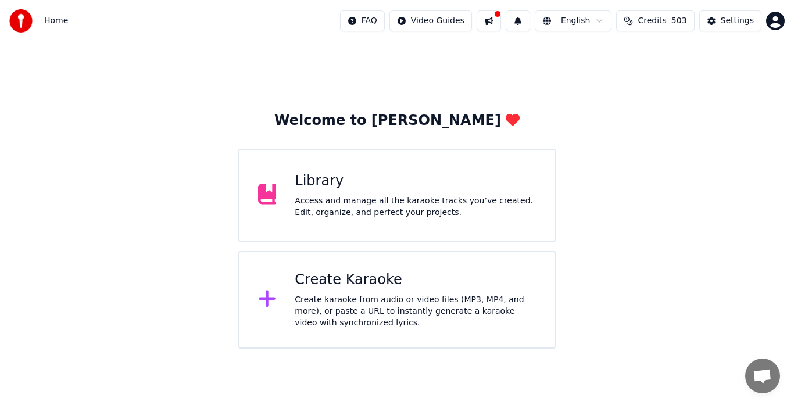
click at [355, 212] on div "Access and manage all the karaoke tracks you’ve created. Edit, organize, and pe…" at bounding box center [415, 206] width 241 height 23
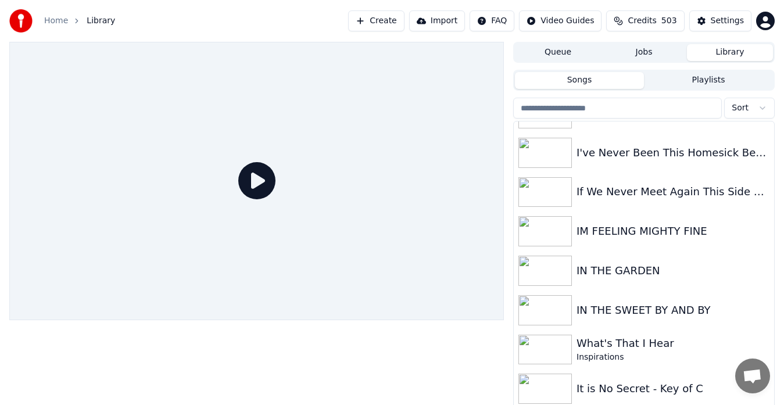
scroll to position [3823, 0]
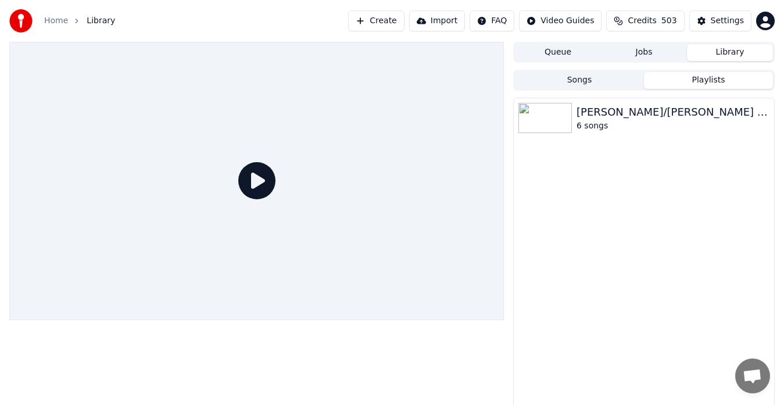
click at [711, 83] on button "Playlists" at bounding box center [708, 80] width 129 height 17
click at [553, 116] on img at bounding box center [544, 118] width 53 height 30
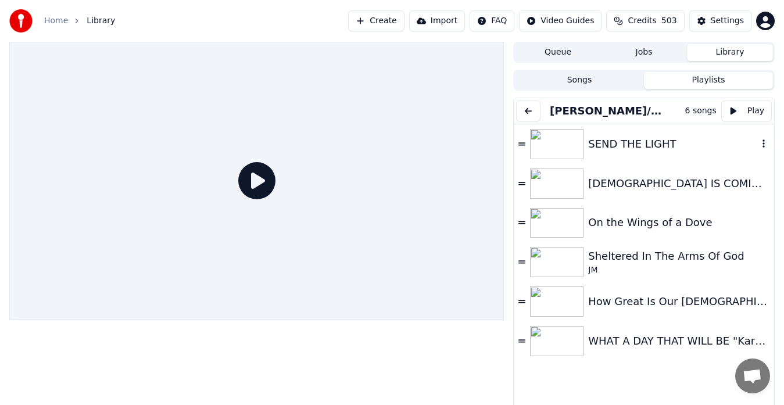
click at [758, 145] on icon "button" at bounding box center [764, 143] width 12 height 9
click at [724, 162] on div "Remove from this playlist" at bounding box center [729, 165] width 132 height 19
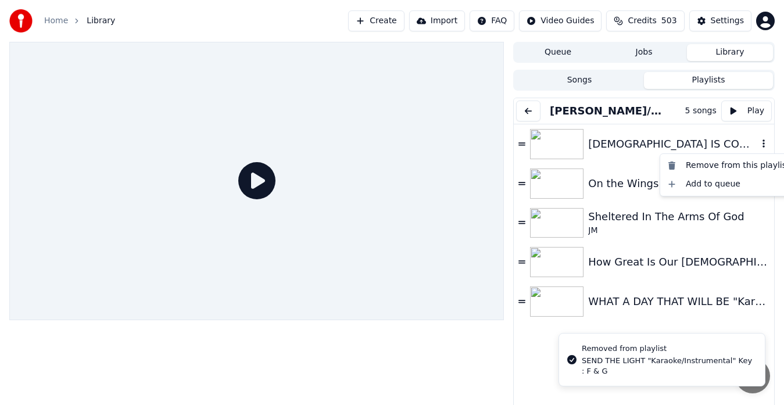
click at [758, 142] on icon "button" at bounding box center [764, 143] width 12 height 9
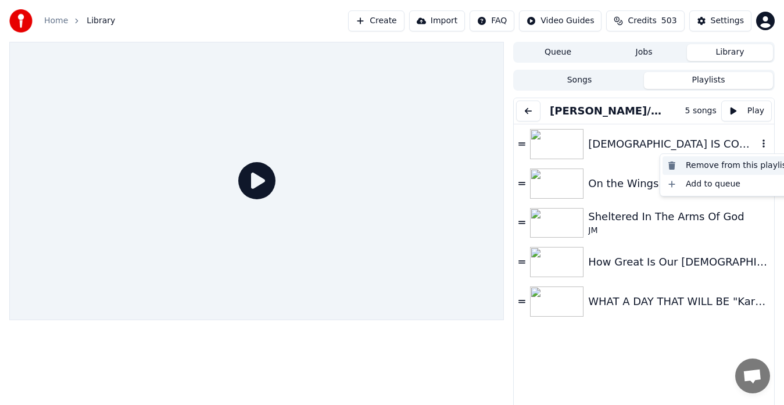
click at [677, 162] on div "Remove from this playlist" at bounding box center [729, 165] width 132 height 19
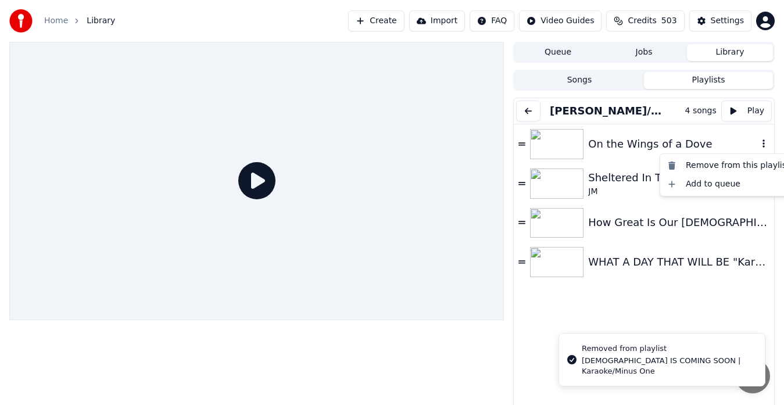
click at [758, 142] on icon "button" at bounding box center [764, 143] width 12 height 9
click at [700, 167] on div "Remove from this playlist" at bounding box center [729, 165] width 132 height 19
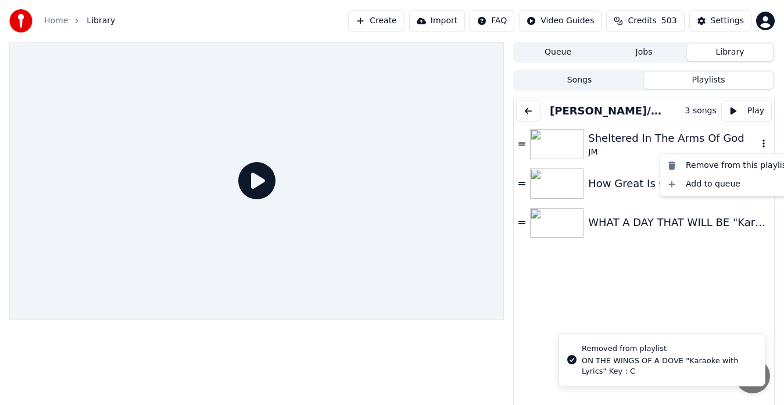
click at [758, 144] on icon "button" at bounding box center [764, 143] width 12 height 9
click at [716, 163] on div "Remove from this playlist" at bounding box center [729, 165] width 132 height 19
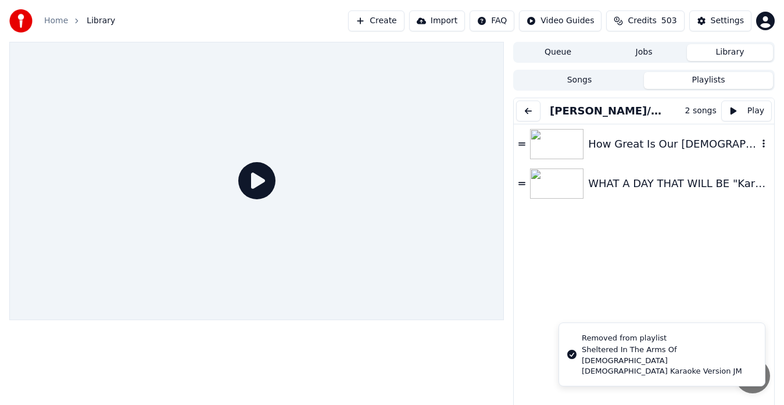
click at [758, 143] on icon "button" at bounding box center [764, 143] width 12 height 9
click at [713, 160] on div "Remove from this playlist" at bounding box center [729, 165] width 132 height 19
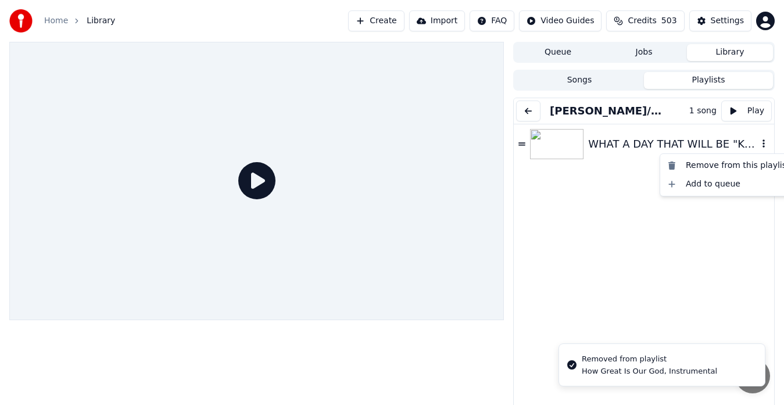
click at [758, 144] on icon "button" at bounding box center [764, 143] width 12 height 9
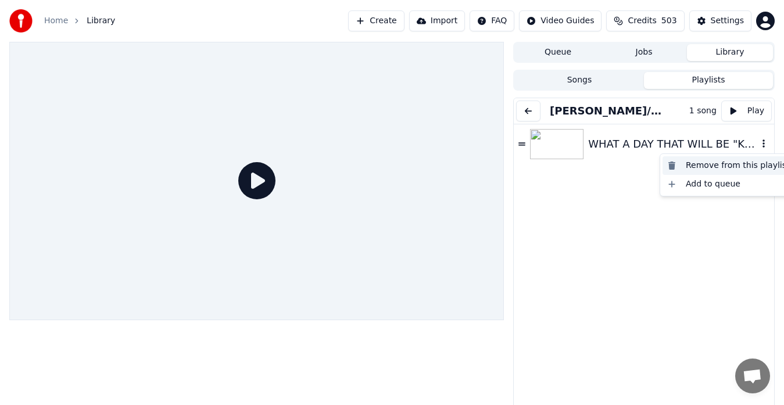
click at [688, 166] on div "Remove from this playlist" at bounding box center [729, 165] width 132 height 19
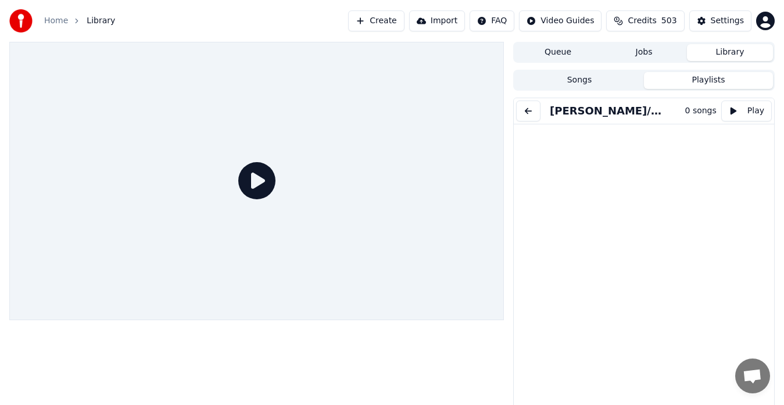
click at [60, 19] on link "Home" at bounding box center [56, 21] width 24 height 12
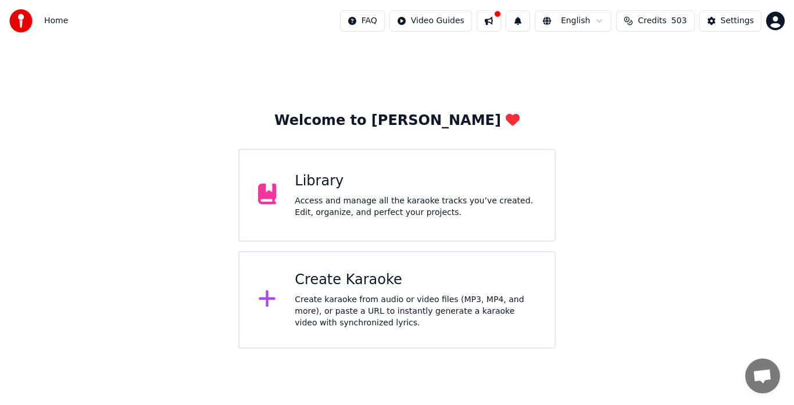
click at [368, 192] on div "Library Access and manage all the karaoke tracks you’ve created. Edit, organize…" at bounding box center [415, 195] width 241 height 46
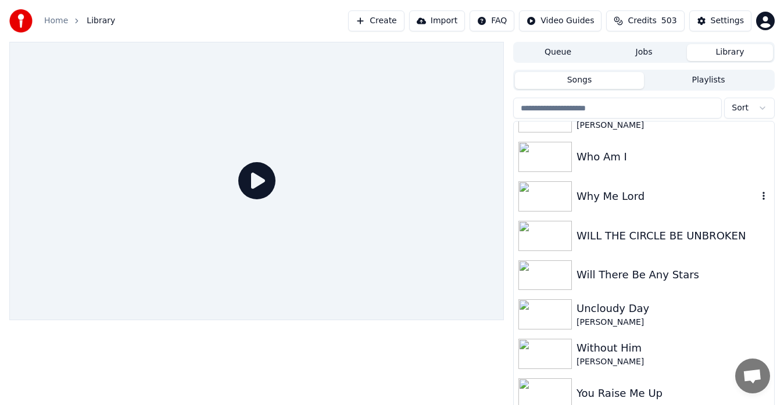
scroll to position [8390, 0]
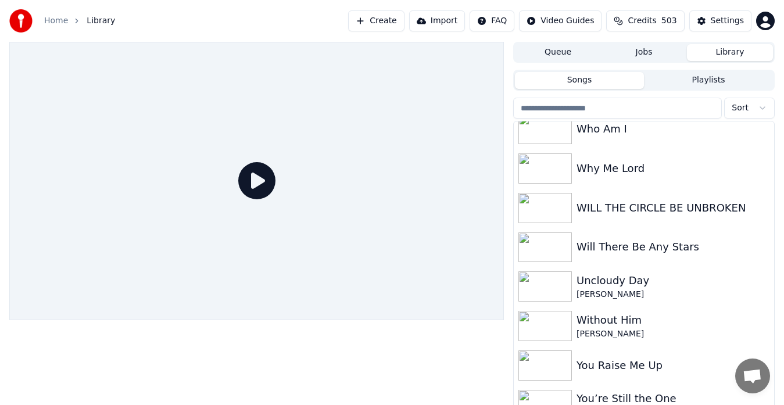
click at [589, 109] on input "search" at bounding box center [617, 108] width 209 height 21
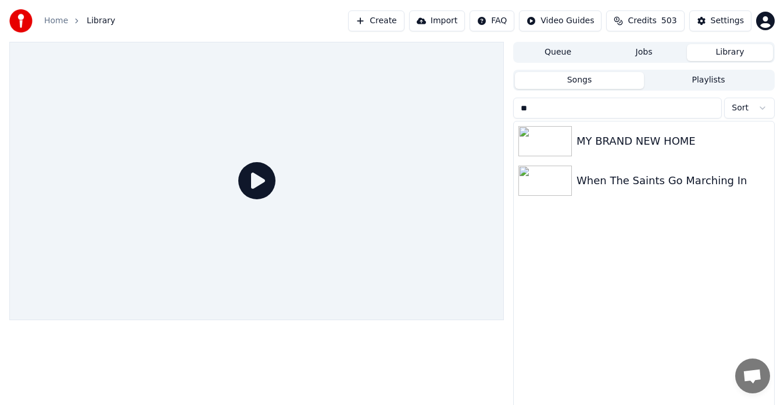
scroll to position [0, 0]
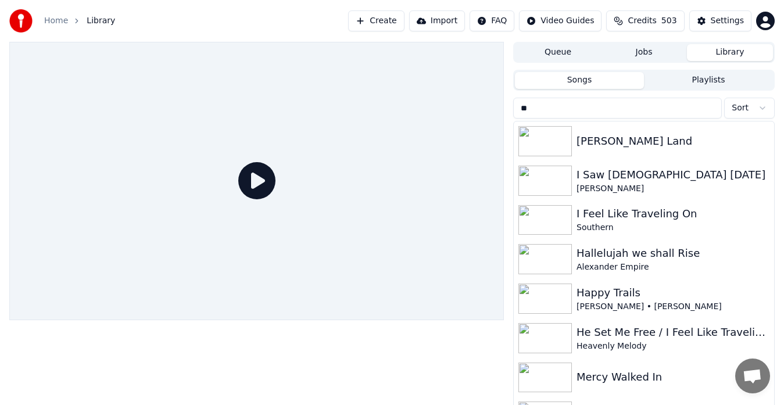
type input "*"
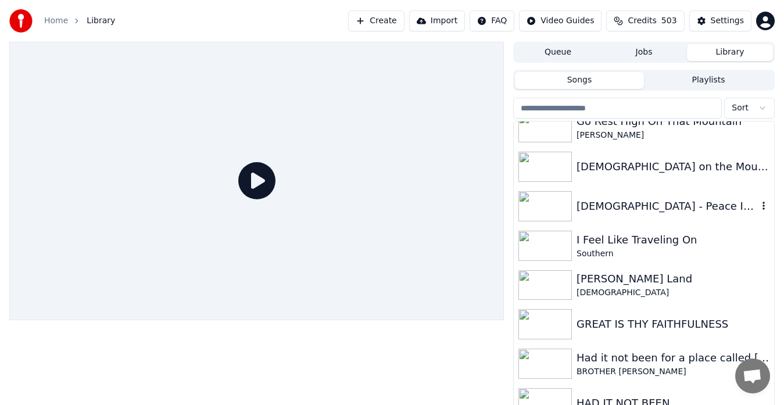
scroll to position [2124, 0]
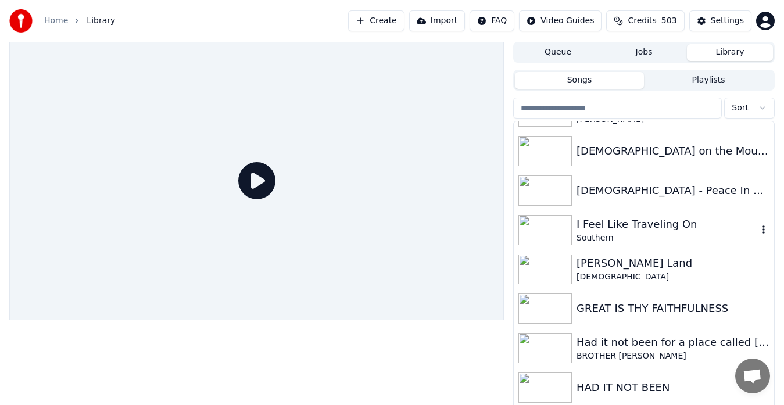
click at [542, 232] on img at bounding box center [544, 230] width 53 height 30
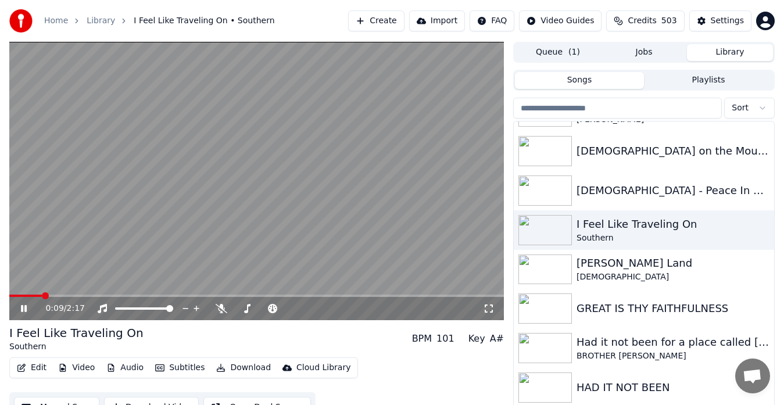
click at [253, 206] on video at bounding box center [256, 181] width 495 height 278
click at [368, 206] on video at bounding box center [256, 181] width 495 height 278
click at [332, 309] on icon at bounding box center [331, 308] width 6 height 1
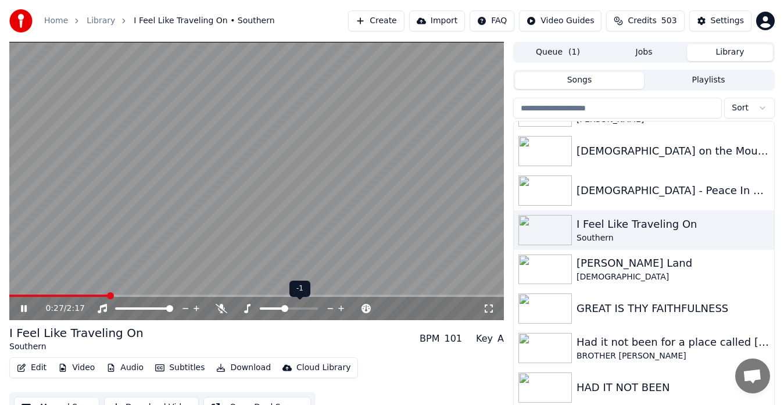
click at [332, 309] on icon at bounding box center [331, 308] width 6 height 1
click at [9, 292] on span at bounding box center [12, 295] width 7 height 7
click at [59, 246] on video at bounding box center [256, 181] width 495 height 278
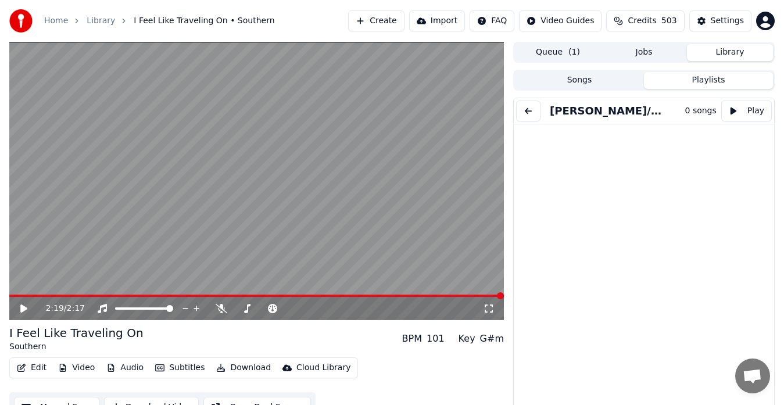
click at [706, 81] on button "Playlists" at bounding box center [708, 80] width 129 height 17
click at [432, 173] on video at bounding box center [256, 181] width 495 height 278
click at [56, 21] on link "Home" at bounding box center [56, 21] width 24 height 12
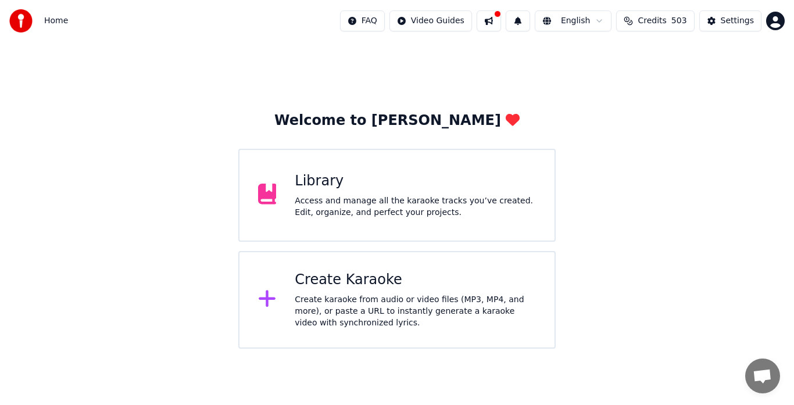
click at [405, 203] on div "Access and manage all the karaoke tracks you’ve created. Edit, organize, and pe…" at bounding box center [415, 206] width 241 height 23
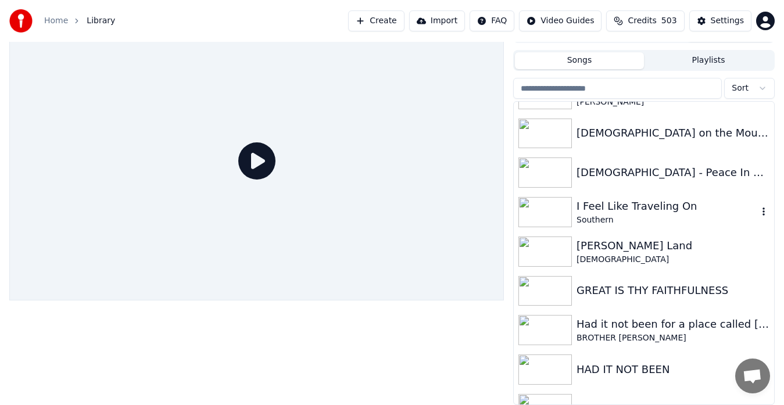
scroll to position [2124, 0]
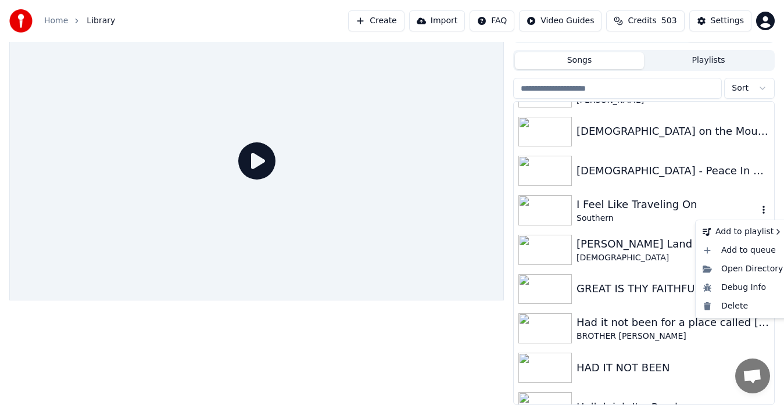
click at [758, 209] on icon "button" at bounding box center [764, 209] width 12 height 9
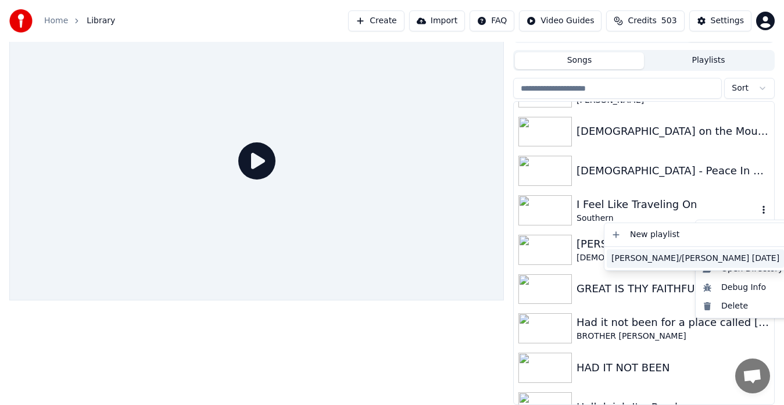
click at [640, 260] on div "[PERSON_NAME]/[PERSON_NAME] [DATE]" at bounding box center [695, 258] width 177 height 19
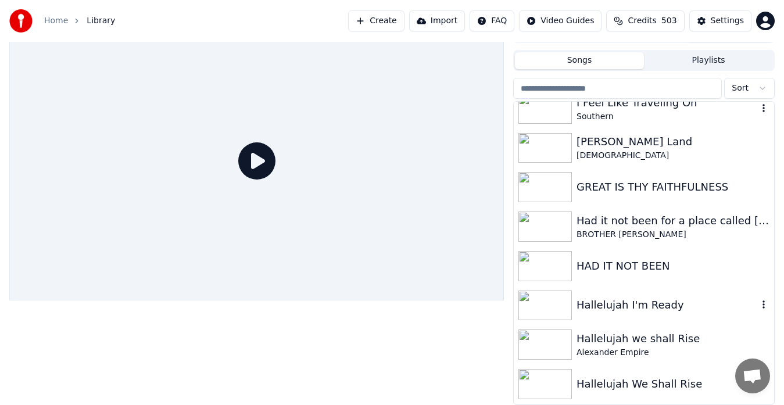
scroll to position [2227, 0]
click at [545, 226] on img at bounding box center [544, 226] width 53 height 30
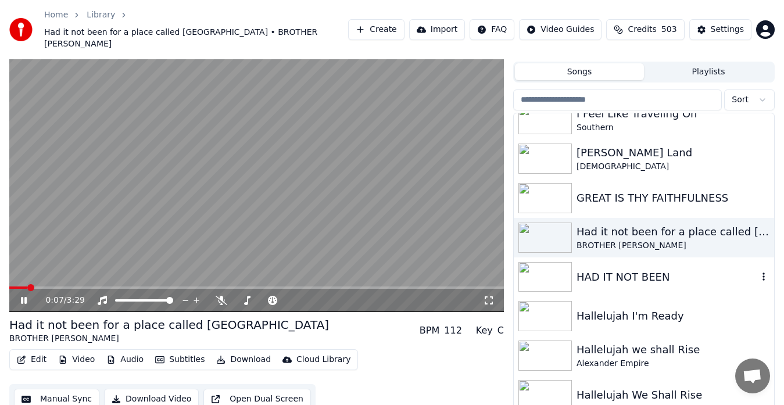
click at [541, 265] on img at bounding box center [544, 277] width 53 height 30
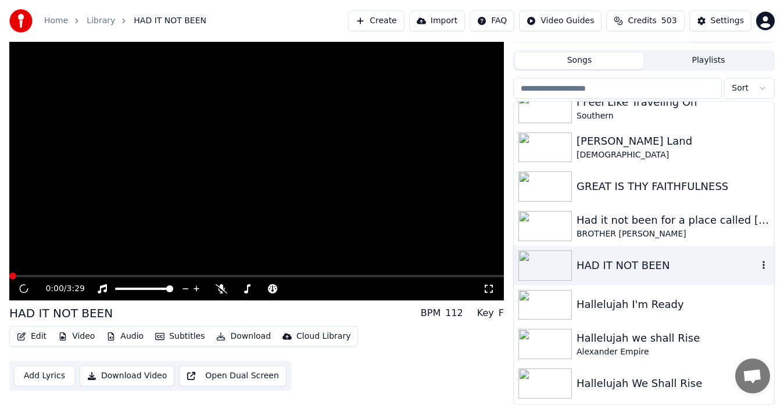
scroll to position [20, 0]
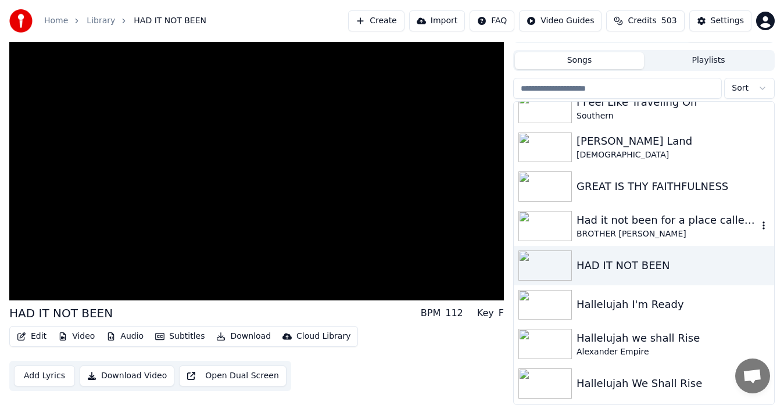
click at [550, 221] on img at bounding box center [544, 226] width 53 height 30
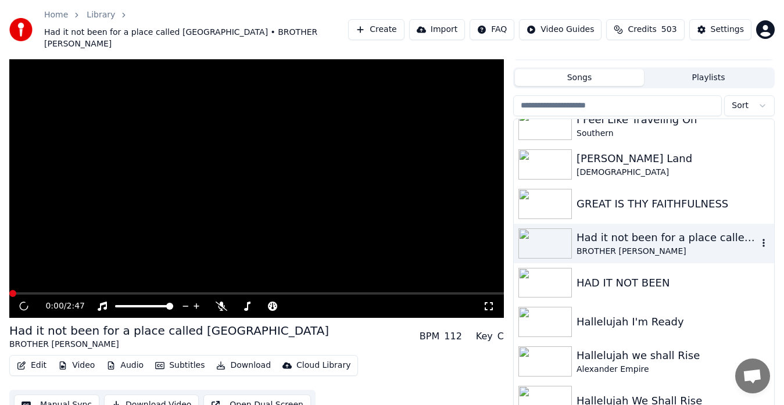
scroll to position [26, 0]
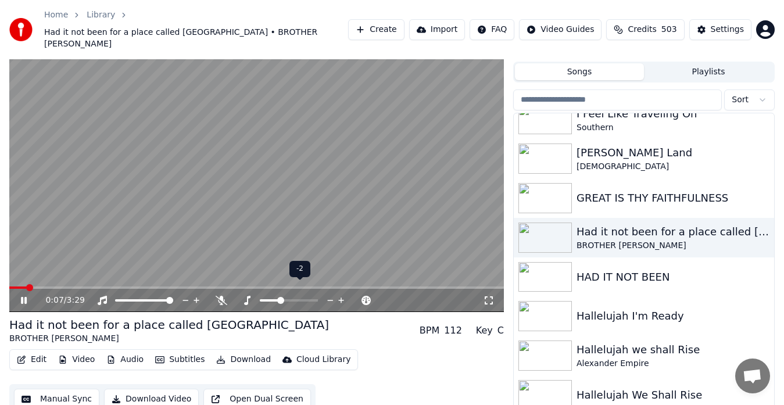
click at [248, 296] on icon at bounding box center [247, 300] width 6 height 9
click at [546, 269] on img at bounding box center [544, 277] width 53 height 30
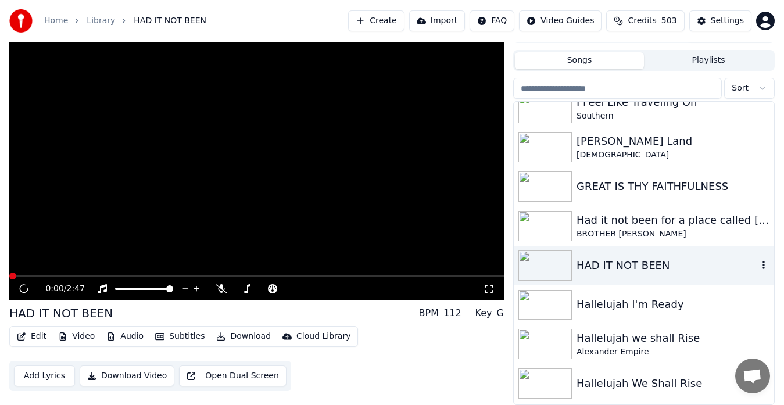
scroll to position [20, 0]
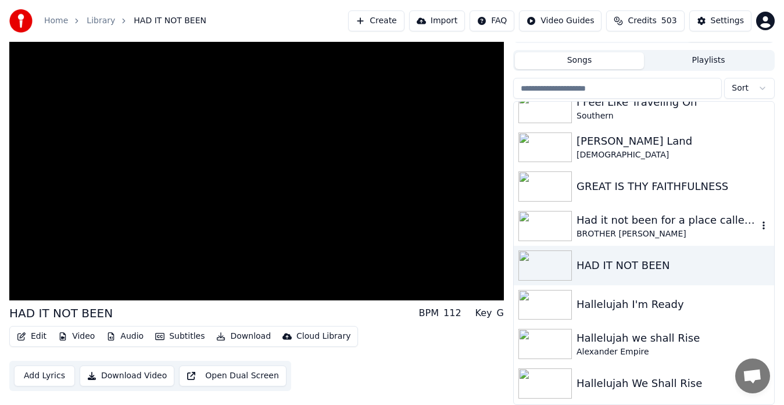
click at [557, 229] on img at bounding box center [544, 226] width 53 height 30
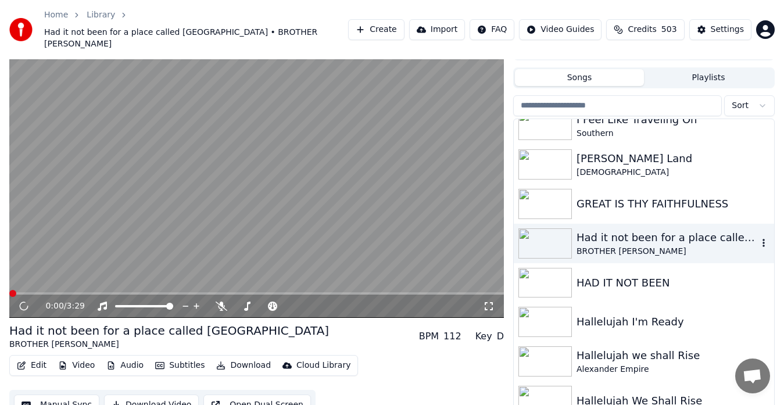
scroll to position [26, 0]
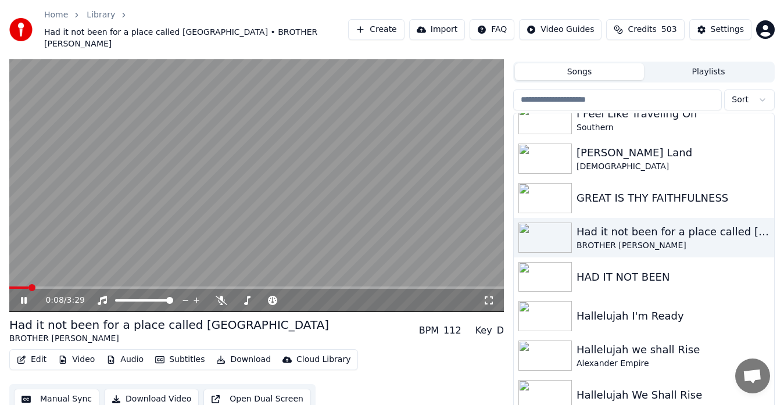
click at [233, 233] on video at bounding box center [256, 173] width 495 height 278
click at [328, 295] on icon at bounding box center [330, 301] width 11 height 12
click at [278, 160] on video at bounding box center [256, 173] width 495 height 278
click at [489, 296] on icon at bounding box center [489, 300] width 12 height 9
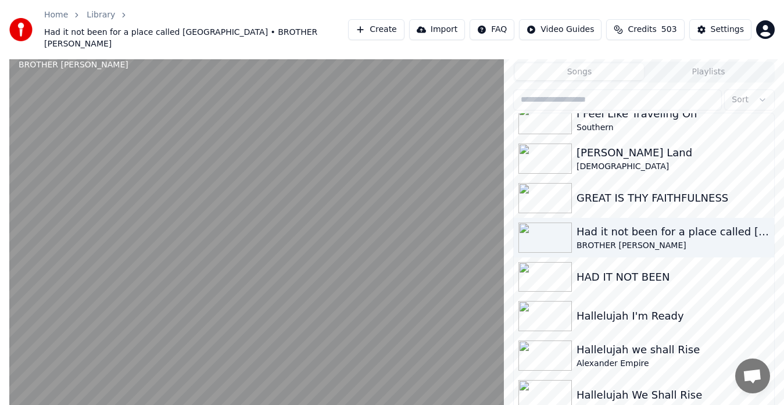
scroll to position [15, 0]
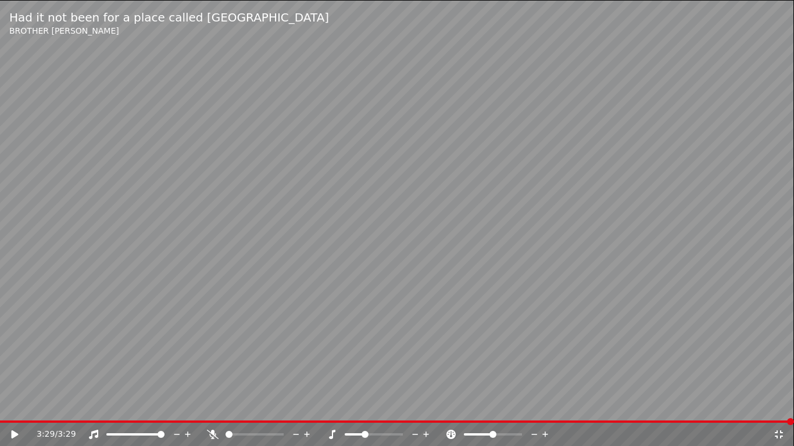
click at [778, 405] on icon at bounding box center [779, 434] width 12 height 9
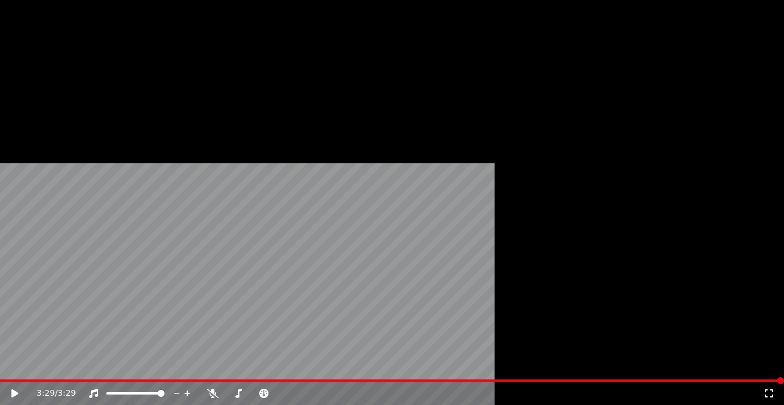
click at [758, 243] on icon "button" at bounding box center [764, 247] width 12 height 9
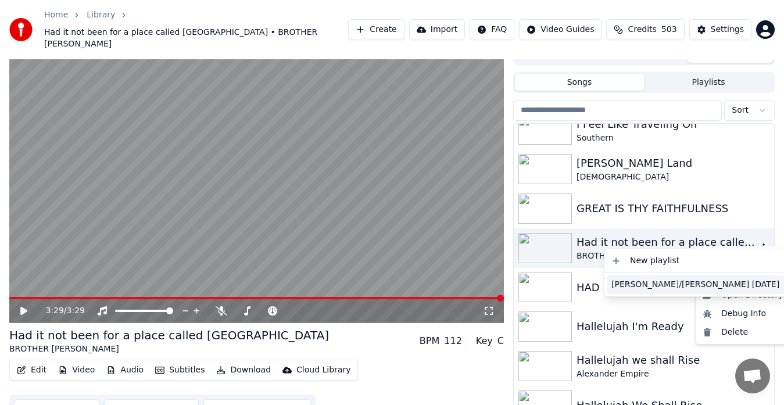
click at [631, 287] on div "[PERSON_NAME]/[PERSON_NAME] [DATE]" at bounding box center [695, 284] width 177 height 19
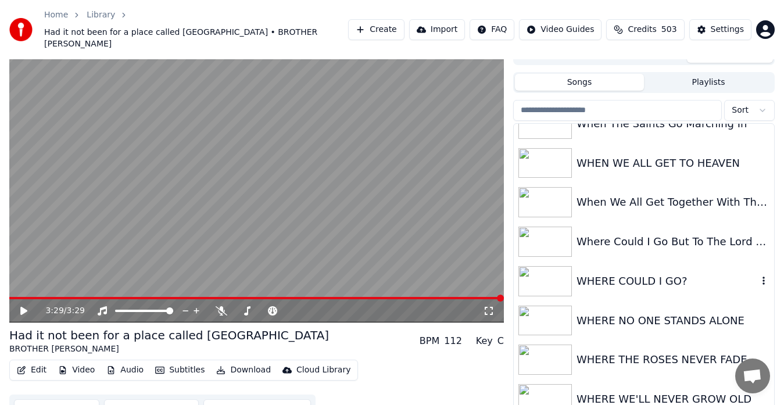
scroll to position [8010, 0]
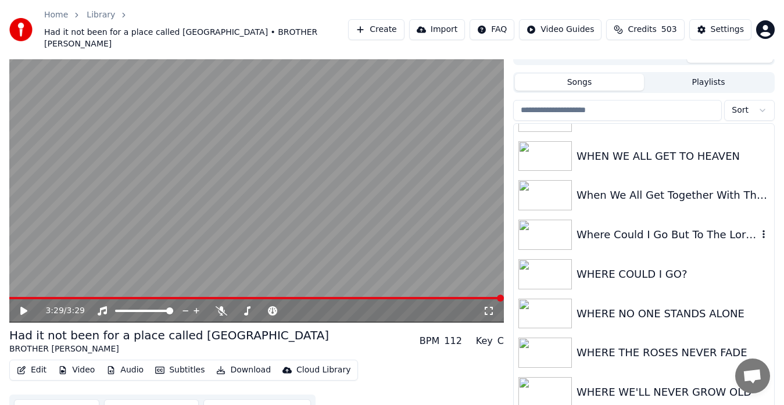
click at [542, 223] on img at bounding box center [544, 235] width 53 height 30
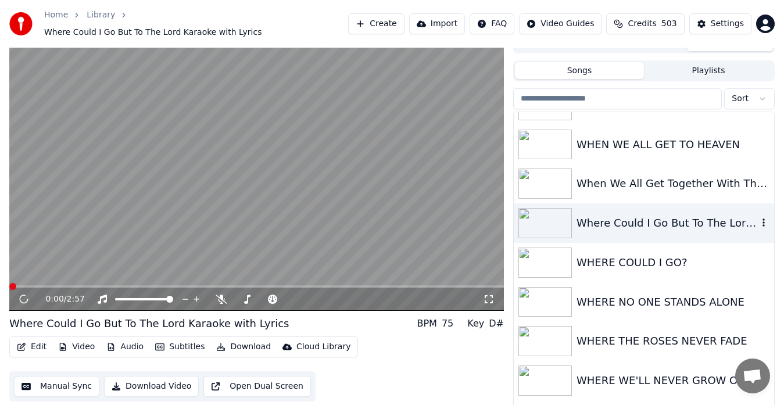
scroll to position [9, 0]
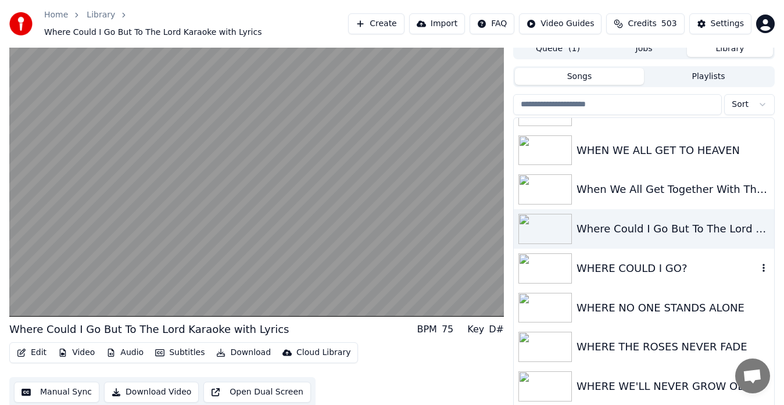
click at [545, 259] on img at bounding box center [544, 268] width 53 height 30
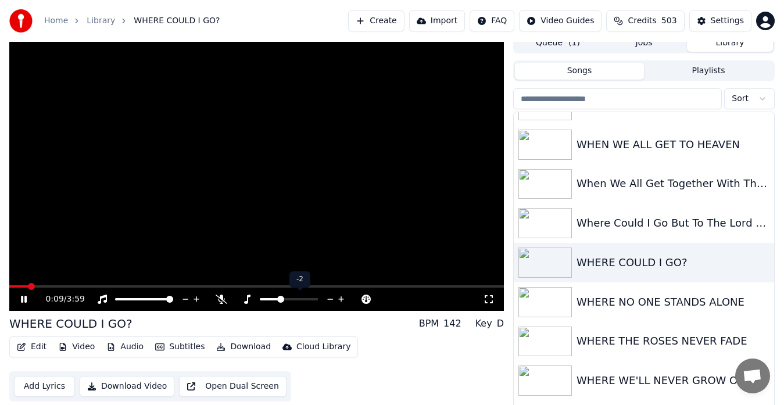
click at [246, 302] on icon at bounding box center [247, 299] width 6 height 9
click at [545, 303] on img at bounding box center [544, 302] width 53 height 30
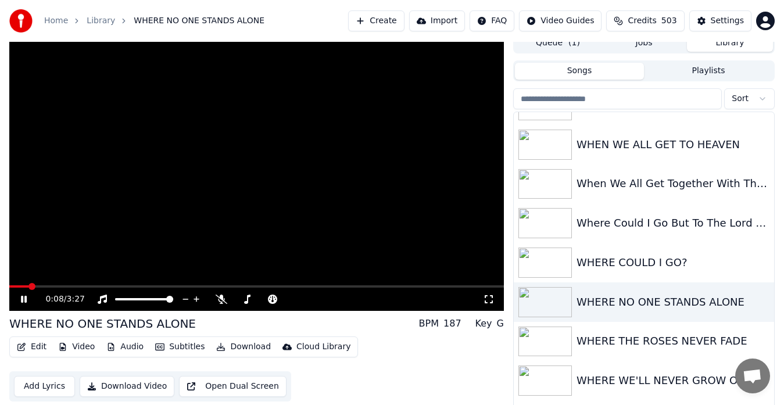
click at [420, 244] on video at bounding box center [256, 172] width 495 height 278
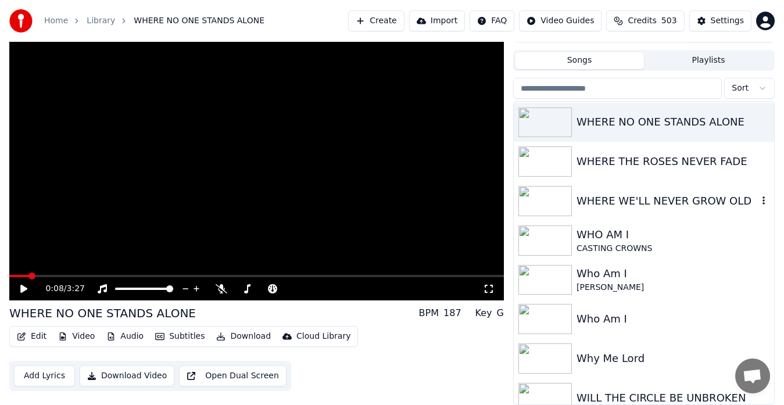
scroll to position [8188, 0]
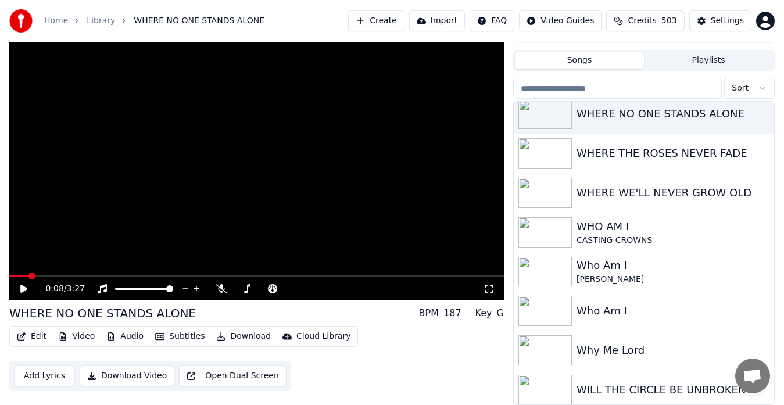
click at [392, 245] on video at bounding box center [256, 161] width 495 height 278
click at [393, 220] on video at bounding box center [256, 161] width 495 height 278
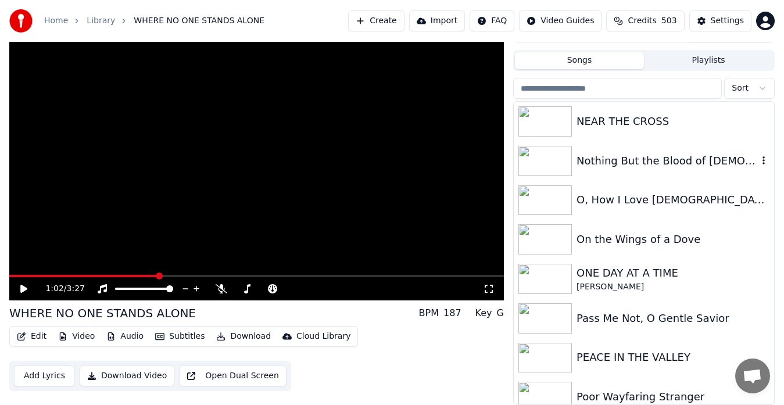
scroll to position [5335, 0]
click at [547, 272] on img at bounding box center [544, 278] width 53 height 30
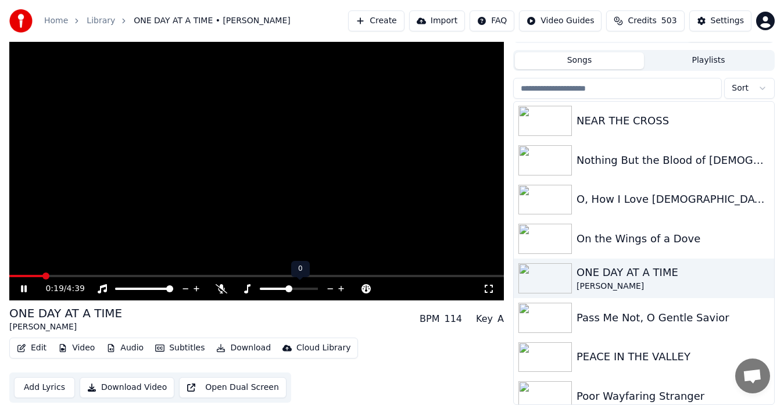
click at [332, 287] on icon at bounding box center [330, 289] width 11 height 12
click at [342, 288] on icon at bounding box center [341, 289] width 11 height 12
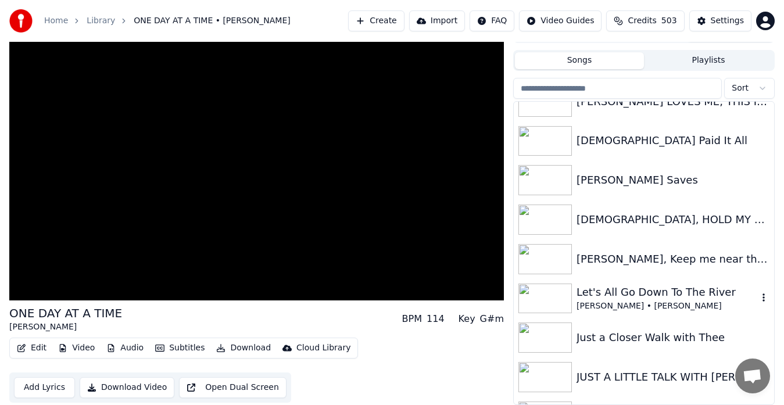
scroll to position [4248, 0]
click at [539, 221] on img at bounding box center [544, 220] width 53 height 30
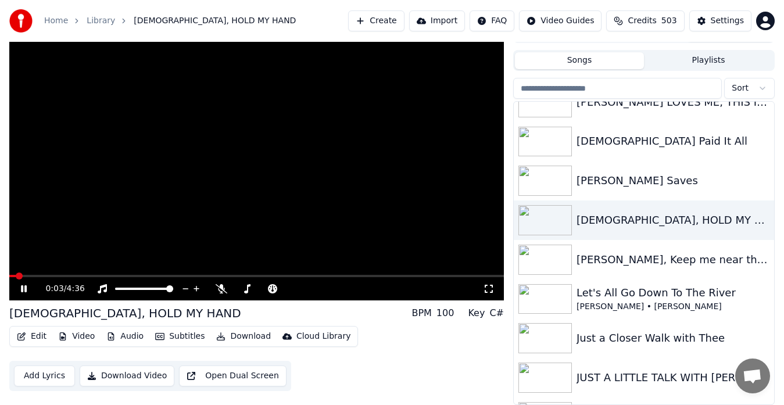
click at [433, 182] on video at bounding box center [256, 161] width 495 height 278
click at [249, 291] on icon at bounding box center [247, 288] width 12 height 9
click at [489, 290] on icon at bounding box center [489, 288] width 12 height 9
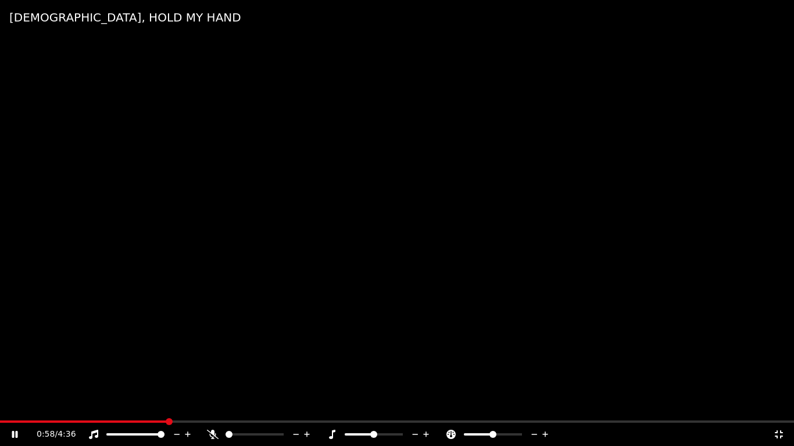
click at [781, 405] on icon at bounding box center [779, 434] width 12 height 9
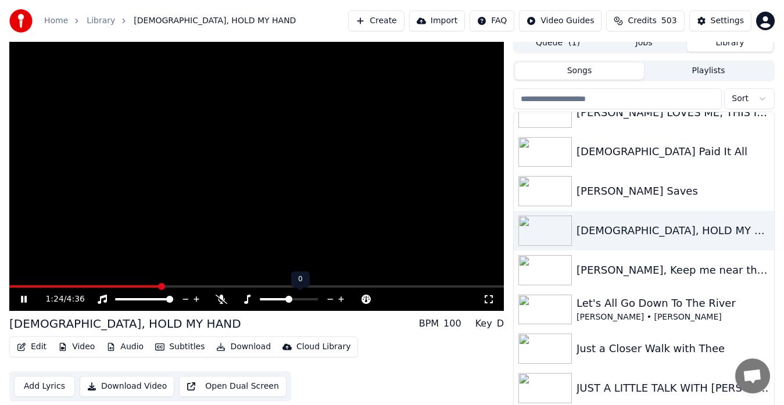
click at [341, 299] on icon at bounding box center [341, 299] width 6 height 6
click at [490, 299] on icon at bounding box center [489, 299] width 12 height 9
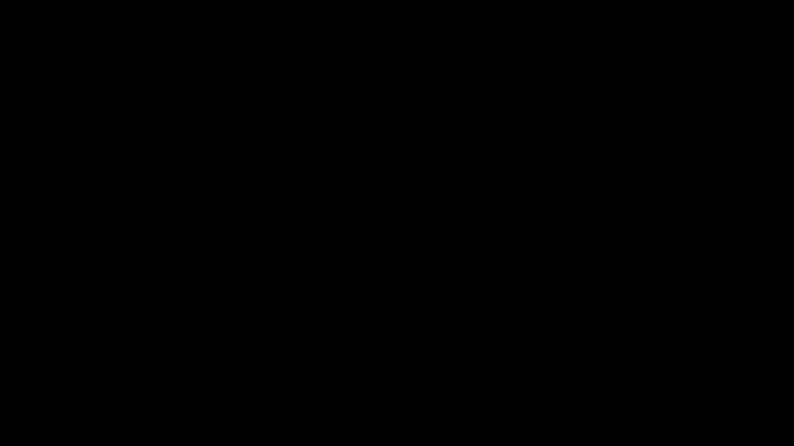
click at [778, 405] on video at bounding box center [397, 223] width 794 height 446
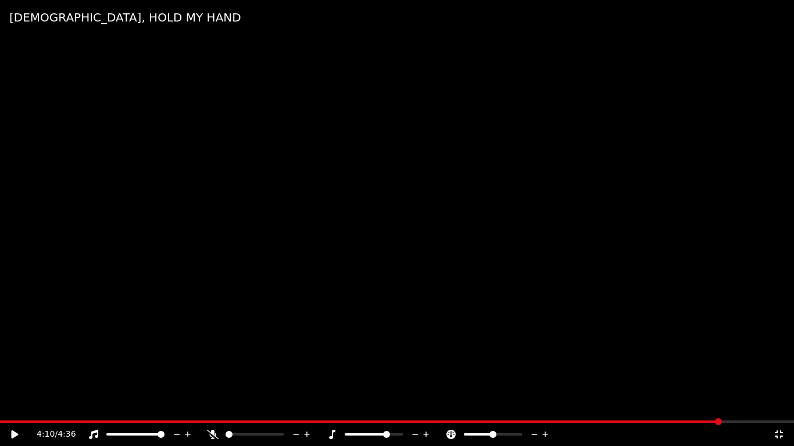
click at [778, 405] on icon at bounding box center [779, 434] width 12 height 9
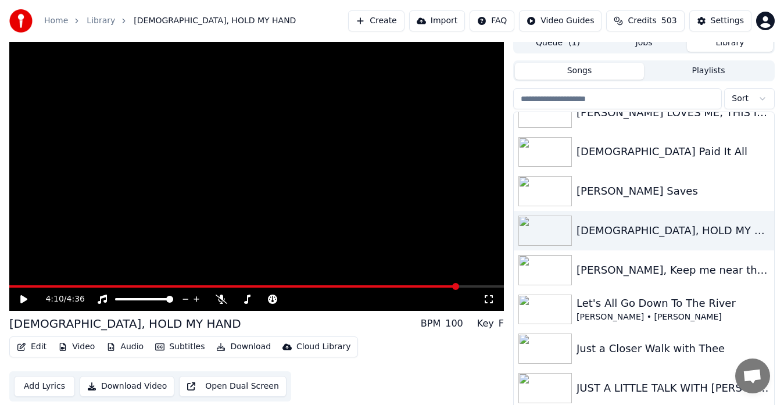
click at [368, 242] on video at bounding box center [256, 172] width 495 height 278
click at [341, 297] on icon at bounding box center [341, 299] width 6 height 6
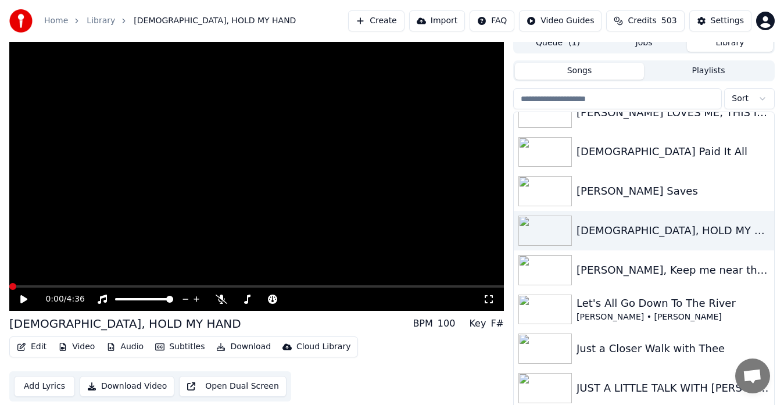
click at [9, 286] on span at bounding box center [12, 286] width 7 height 7
click at [203, 169] on video at bounding box center [256, 172] width 495 height 278
click at [463, 89] on video at bounding box center [256, 172] width 495 height 278
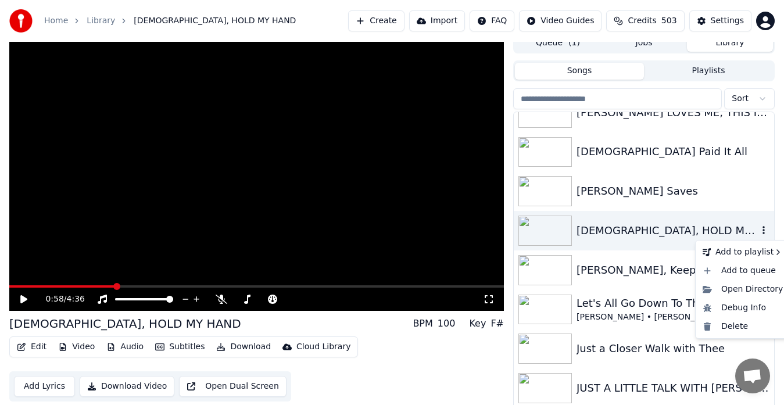
click at [758, 230] on icon "button" at bounding box center [764, 230] width 12 height 9
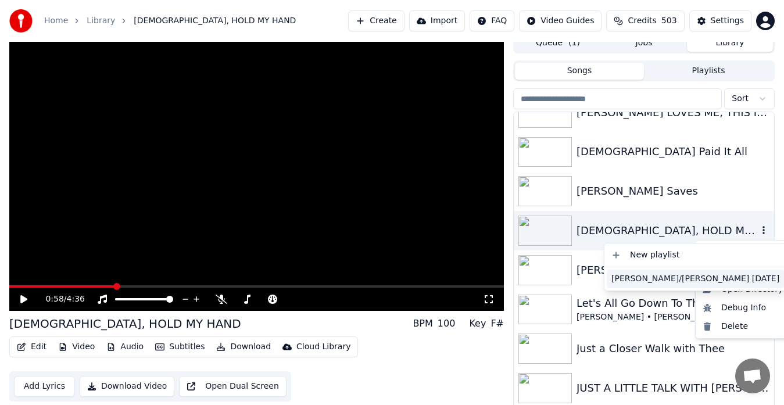
click at [634, 279] on div "[PERSON_NAME]/[PERSON_NAME] [DATE]" at bounding box center [695, 279] width 177 height 19
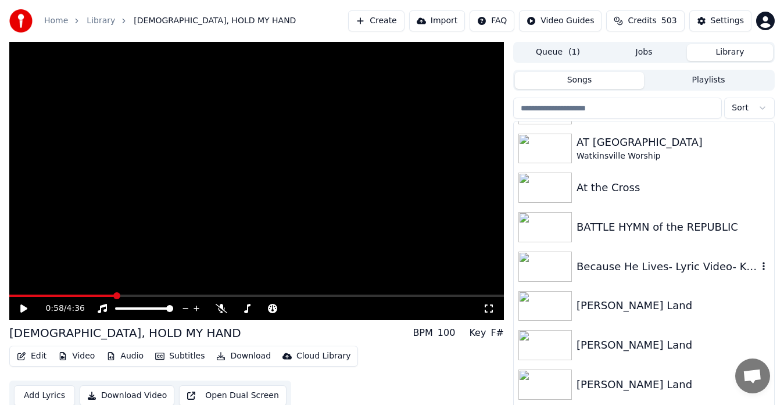
scroll to position [783, 0]
click at [543, 185] on img at bounding box center [544, 187] width 53 height 30
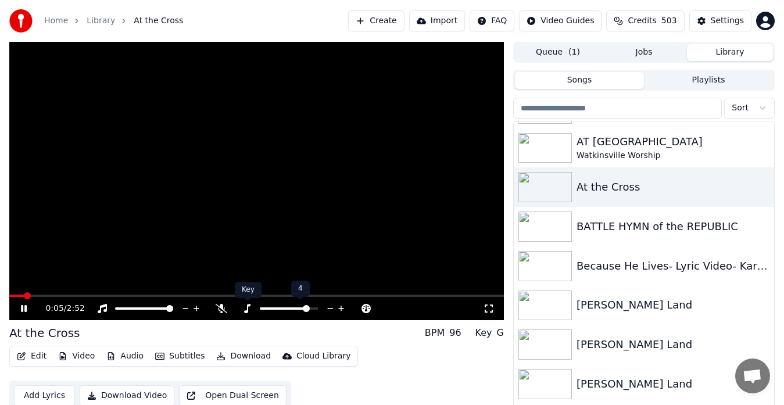
click at [249, 309] on icon at bounding box center [247, 308] width 12 height 9
click at [485, 306] on icon at bounding box center [489, 309] width 8 height 8
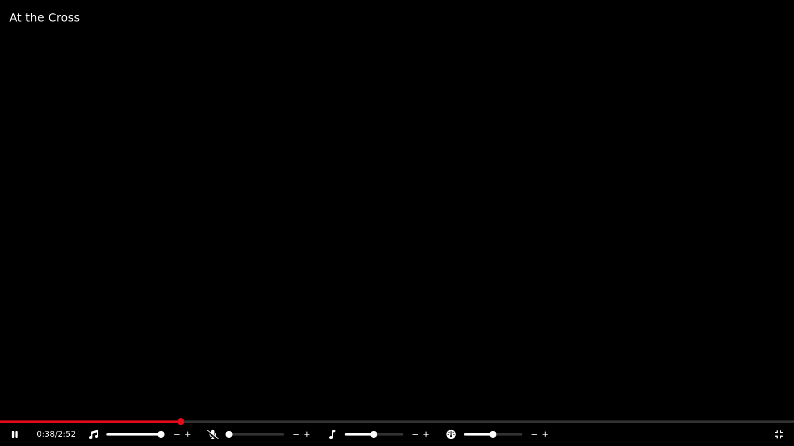
click at [780, 405] on icon at bounding box center [779, 435] width 8 height 8
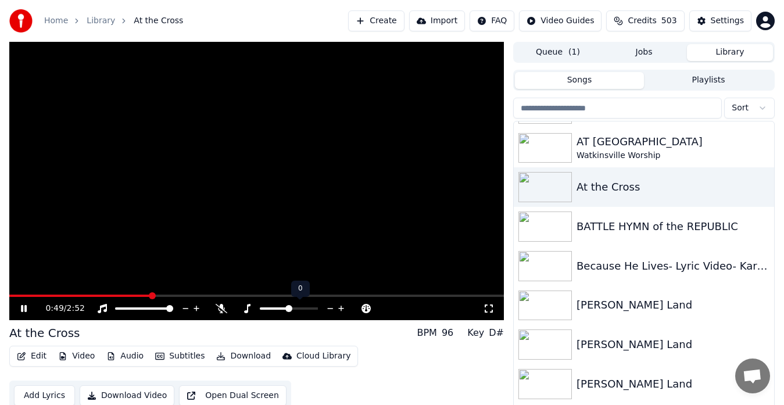
click at [340, 307] on icon at bounding box center [341, 309] width 11 height 12
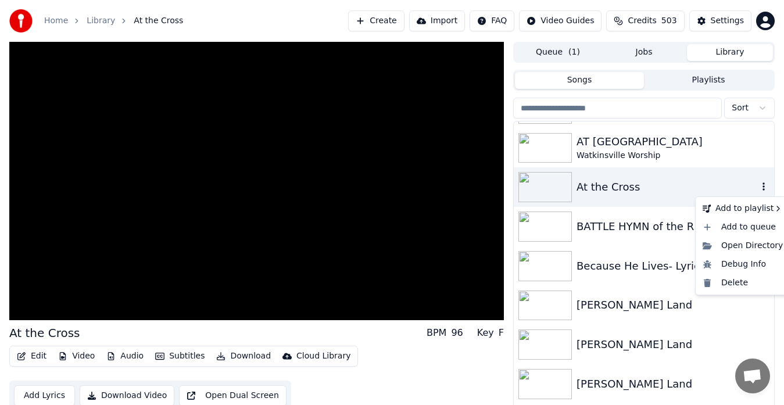
click at [758, 187] on icon "button" at bounding box center [764, 186] width 12 height 9
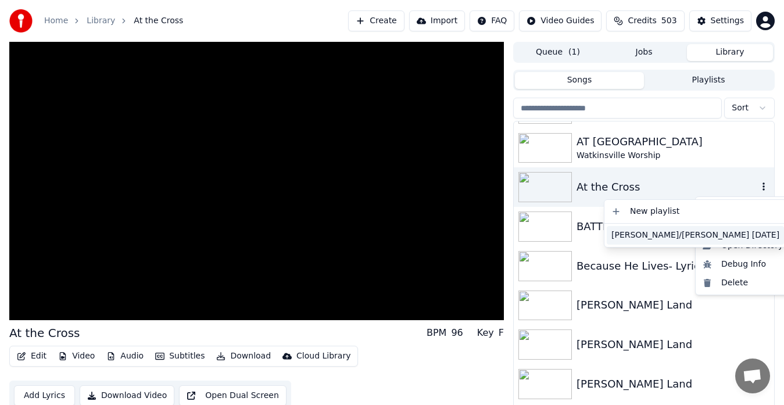
click at [652, 235] on div "[PERSON_NAME]/[PERSON_NAME] [DATE]" at bounding box center [695, 235] width 177 height 19
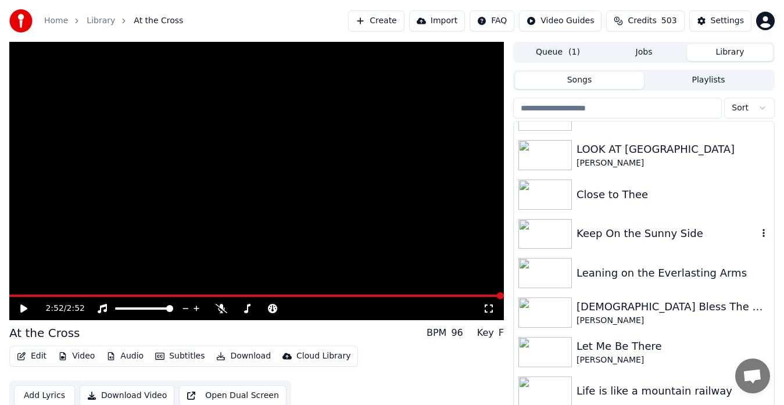
scroll to position [4650, 0]
click at [549, 271] on img at bounding box center [544, 272] width 53 height 30
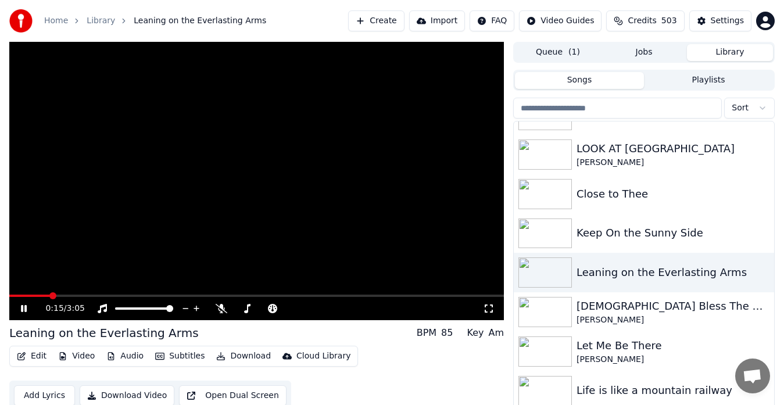
click at [491, 309] on icon at bounding box center [489, 308] width 12 height 9
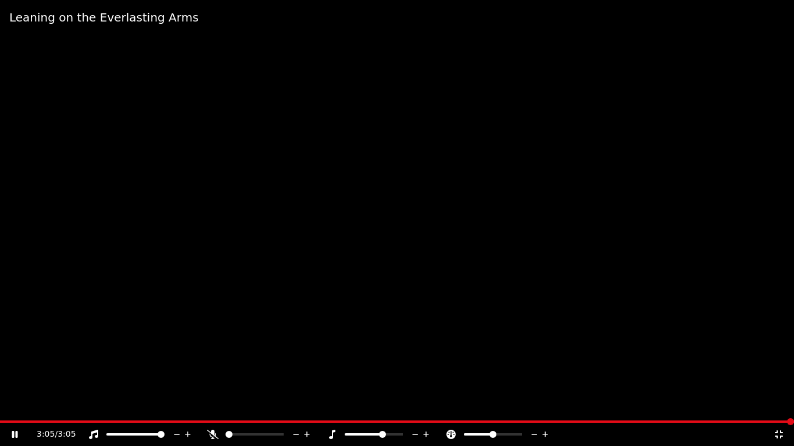
click at [775, 405] on icon at bounding box center [779, 435] width 8 height 8
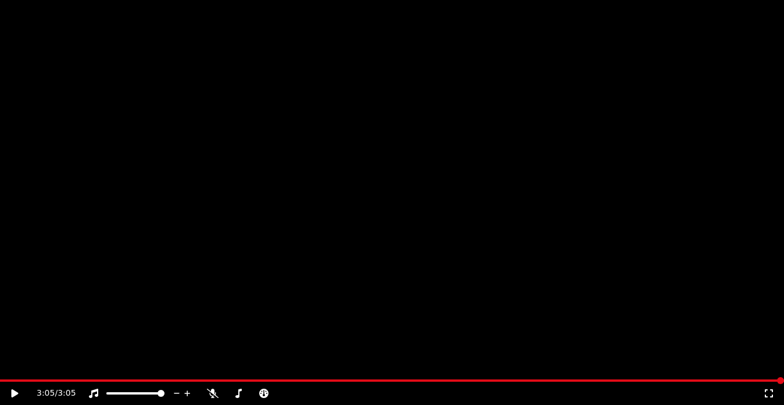
click at [763, 273] on icon "button" at bounding box center [764, 273] width 2 height 8
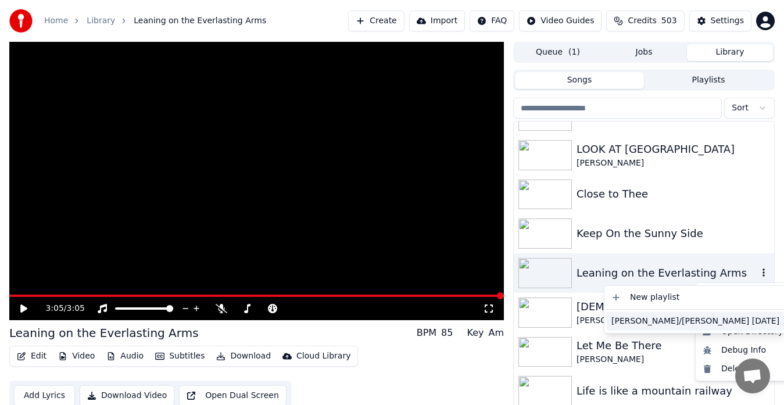
click at [638, 321] on div "[PERSON_NAME]/[PERSON_NAME] [DATE]" at bounding box center [695, 321] width 177 height 19
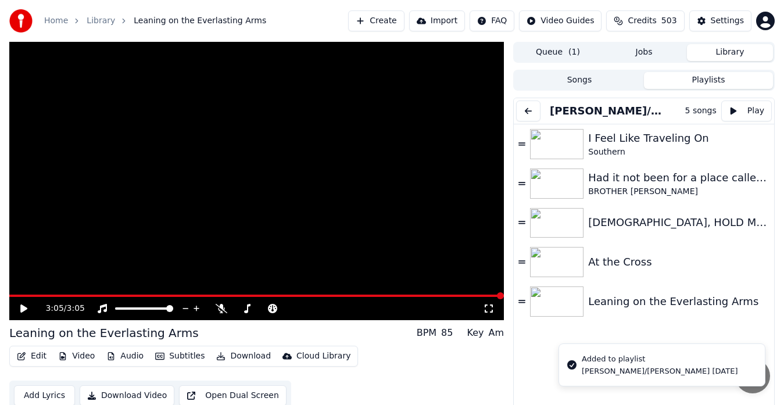
click at [707, 80] on button "Playlists" at bounding box center [708, 80] width 129 height 17
click at [56, 19] on link "Home" at bounding box center [56, 21] width 24 height 12
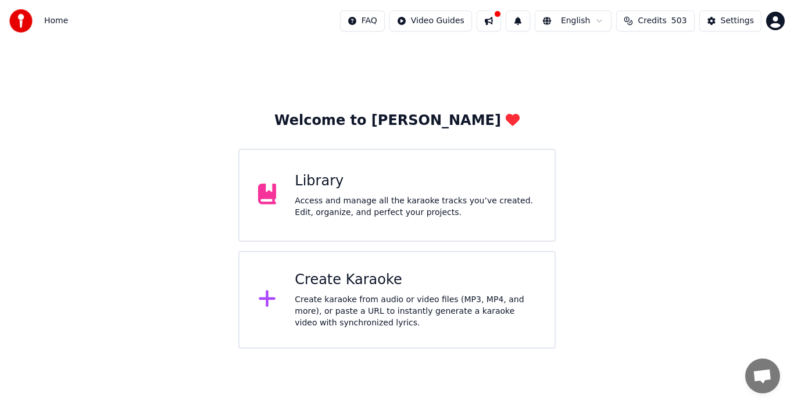
click at [386, 196] on div "Access and manage all the karaoke tracks you’ve created. Edit, organize, and pe…" at bounding box center [415, 206] width 241 height 23
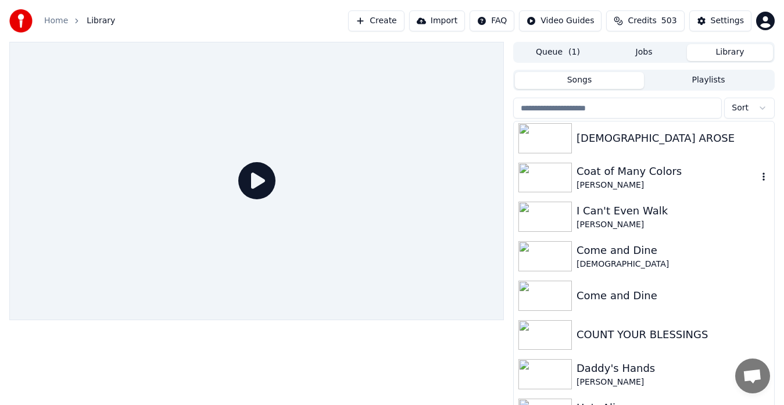
scroll to position [1347, 0]
click at [544, 174] on img at bounding box center [544, 177] width 53 height 30
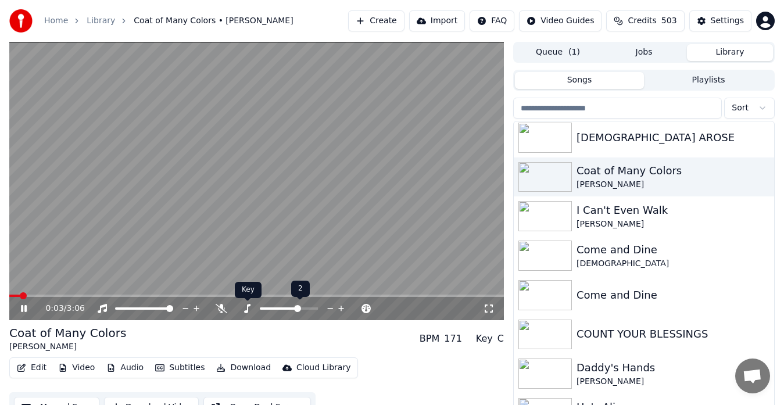
click at [248, 312] on icon at bounding box center [247, 308] width 6 height 9
click at [330, 309] on icon at bounding box center [331, 308] width 6 height 1
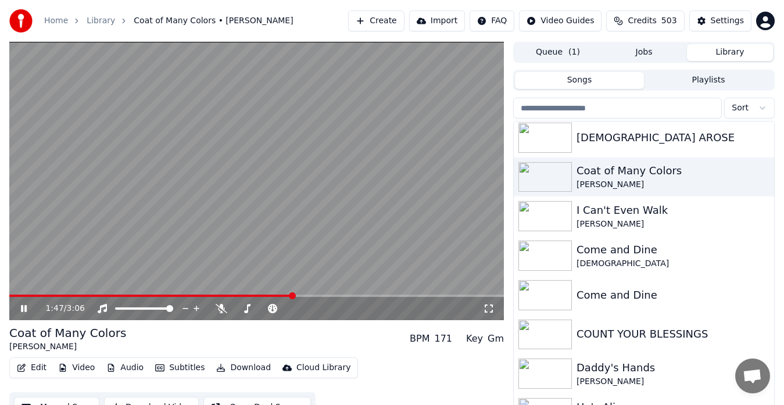
click at [350, 212] on video at bounding box center [256, 181] width 495 height 278
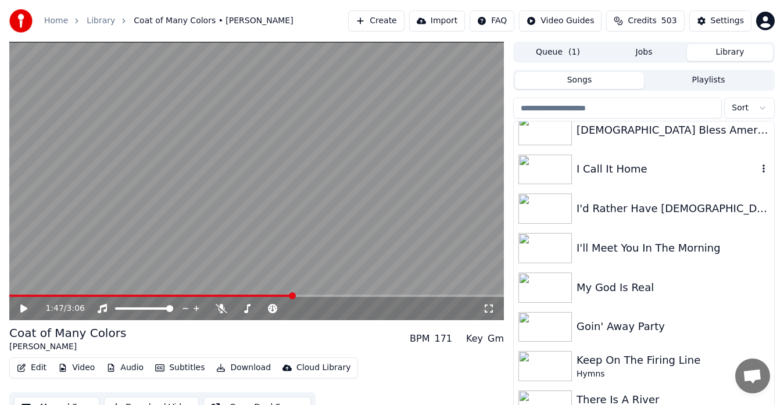
scroll to position [51, 0]
click at [554, 165] on img at bounding box center [544, 169] width 53 height 30
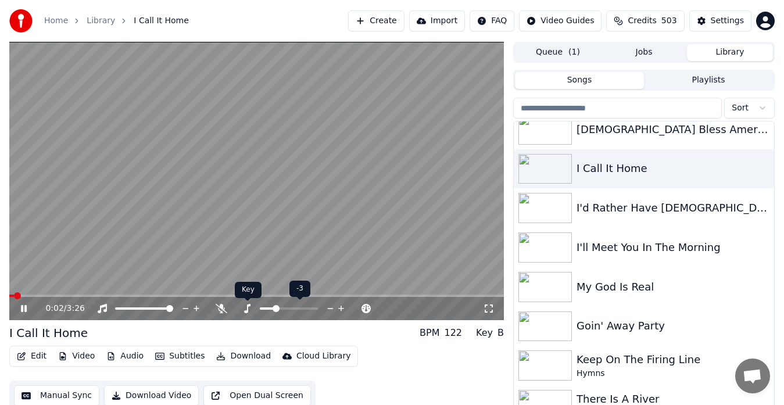
click at [247, 309] on icon at bounding box center [247, 308] width 12 height 9
click at [339, 307] on icon at bounding box center [341, 309] width 11 height 12
click at [9, 299] on span at bounding box center [12, 295] width 7 height 7
click at [341, 307] on icon at bounding box center [341, 309] width 6 height 6
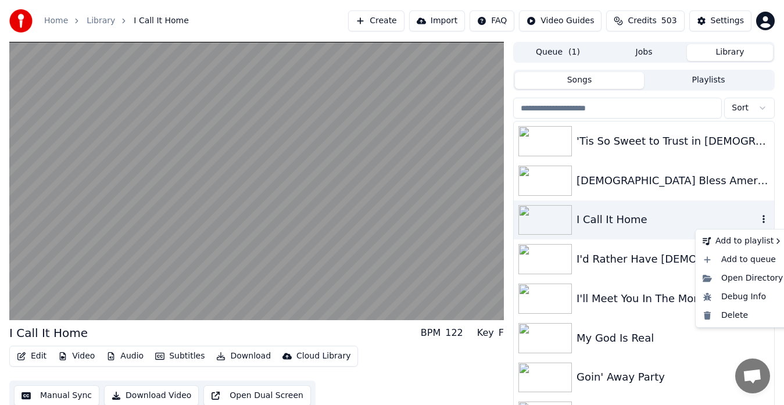
click at [758, 217] on icon "button" at bounding box center [764, 218] width 12 height 9
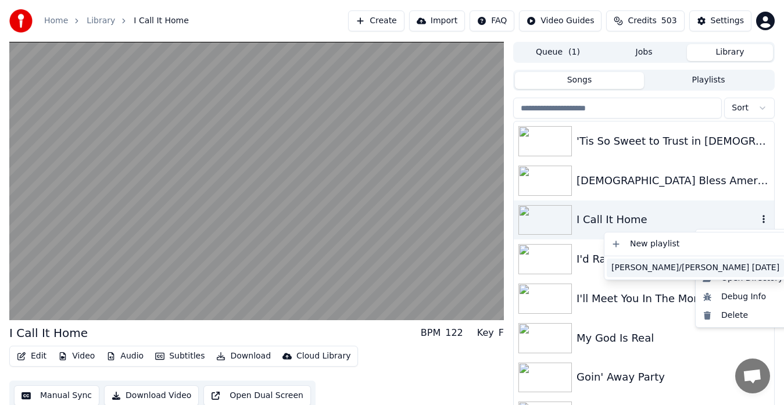
click at [634, 264] on div "[PERSON_NAME]/[PERSON_NAME] [DATE]" at bounding box center [695, 268] width 177 height 19
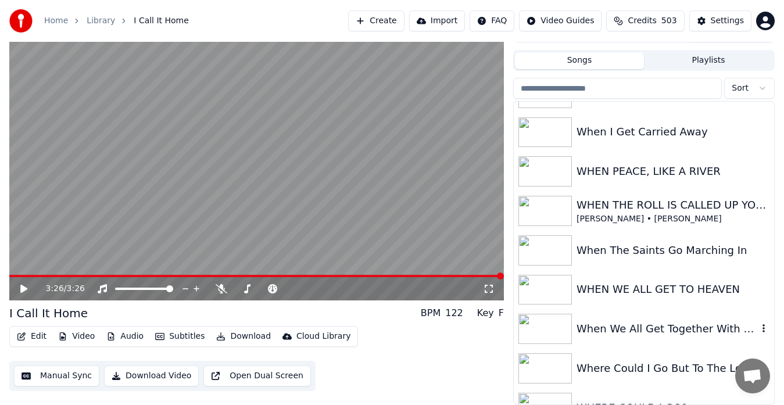
scroll to position [7853, 0]
click at [603, 89] on input "search" at bounding box center [617, 88] width 209 height 21
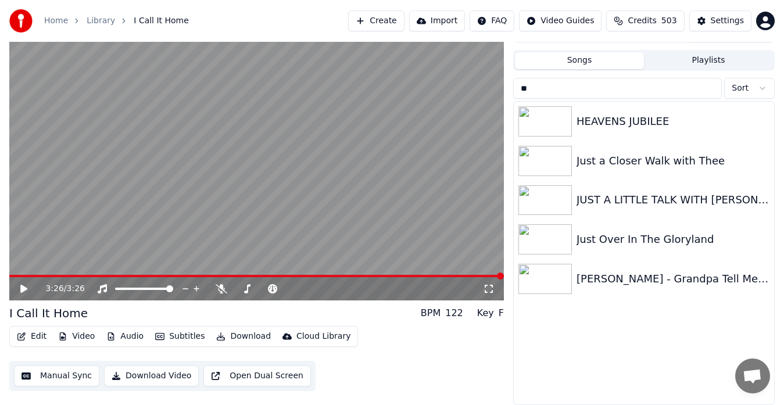
scroll to position [0, 0]
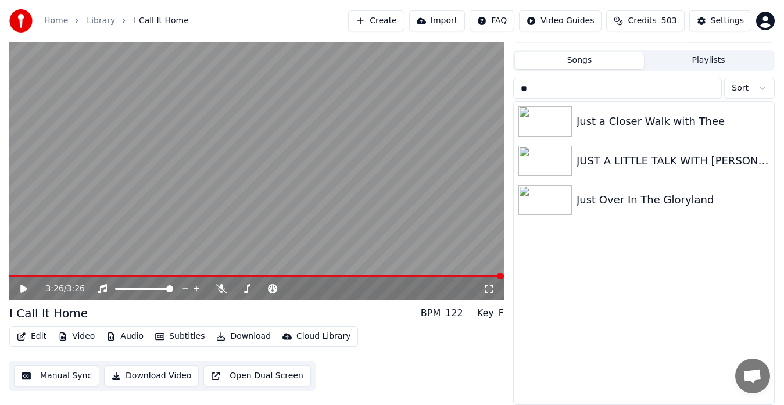
type input "*"
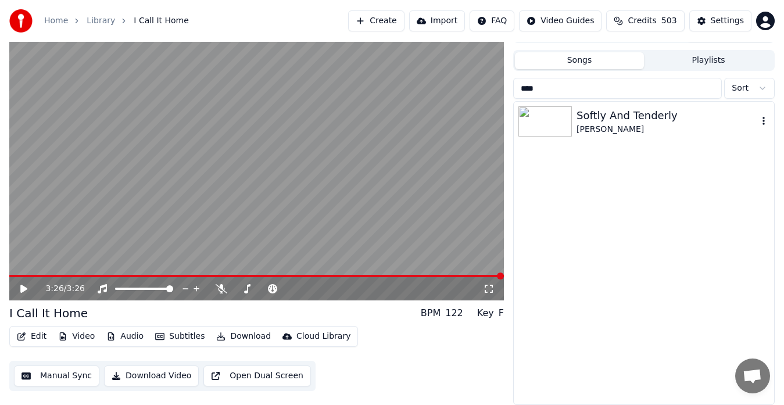
click at [543, 123] on img at bounding box center [544, 121] width 53 height 30
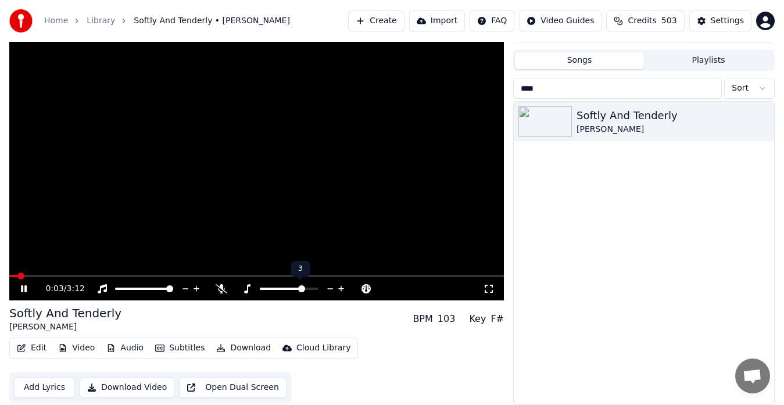
click at [249, 289] on icon at bounding box center [247, 288] width 12 height 9
click at [331, 289] on icon at bounding box center [331, 288] width 6 height 1
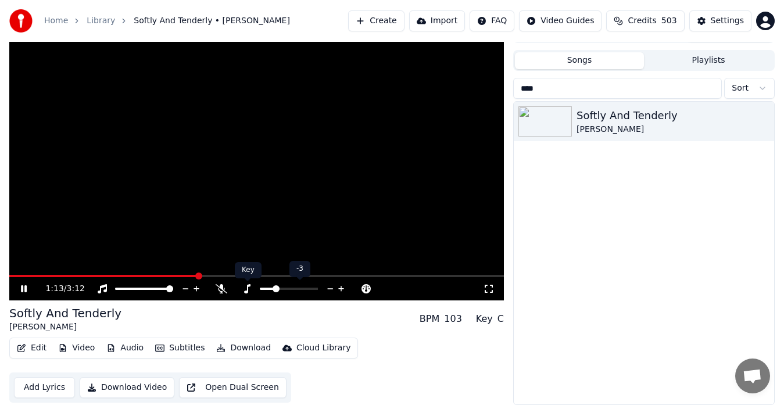
click at [246, 289] on icon at bounding box center [247, 288] width 12 height 9
click at [340, 288] on icon at bounding box center [341, 289] width 6 height 6
click at [250, 290] on icon at bounding box center [247, 288] width 12 height 9
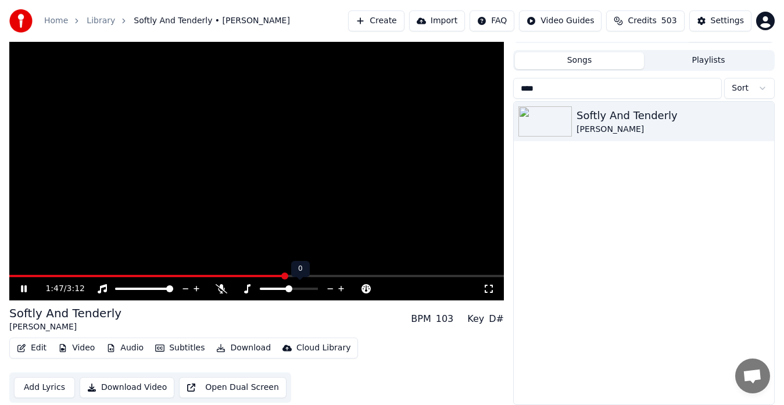
click at [331, 288] on icon at bounding box center [331, 288] width 6 height 1
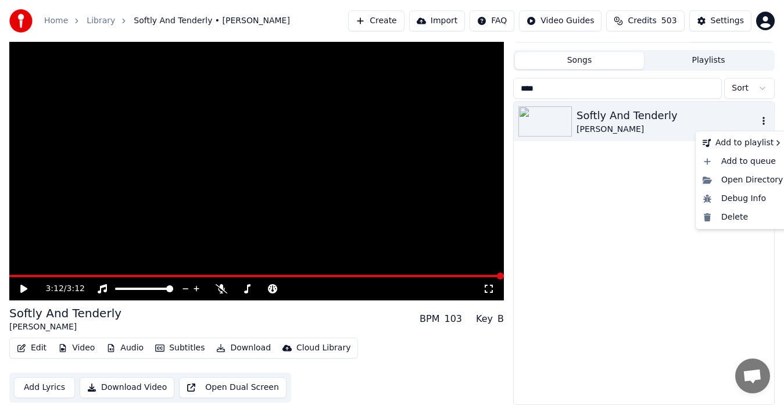
click at [763, 119] on icon "button" at bounding box center [764, 121] width 2 height 8
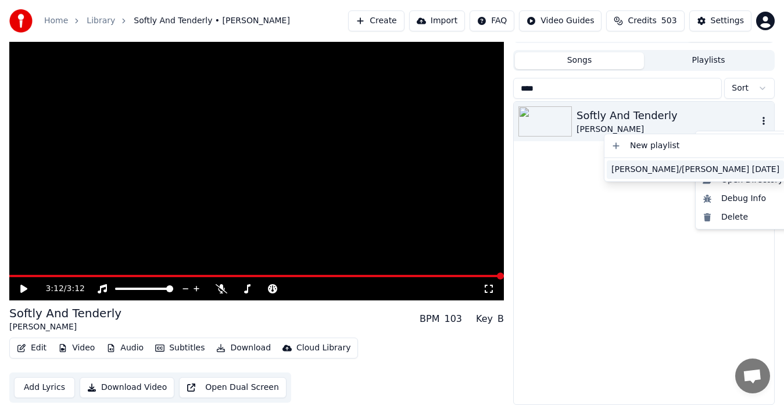
click at [644, 169] on div "[PERSON_NAME]/[PERSON_NAME] [DATE]" at bounding box center [695, 169] width 177 height 19
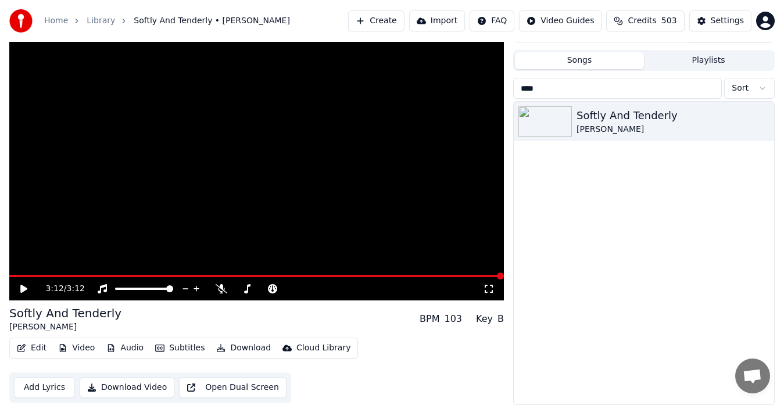
click at [551, 91] on input "****" at bounding box center [617, 88] width 209 height 21
type input "*"
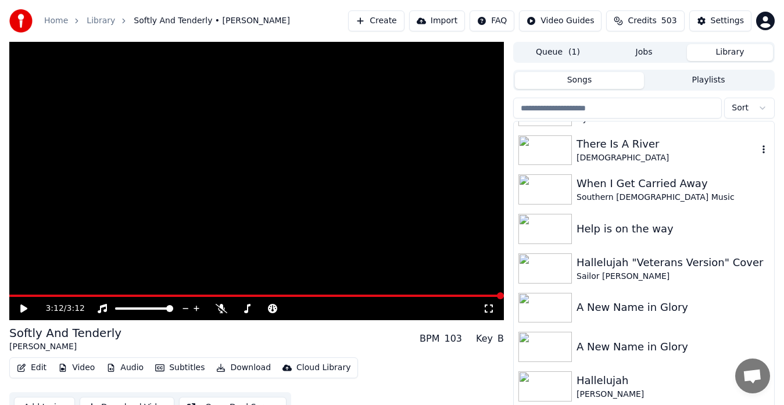
scroll to position [307, 0]
click at [614, 194] on div "Southern [DEMOGRAPHIC_DATA] Music" at bounding box center [667, 197] width 181 height 12
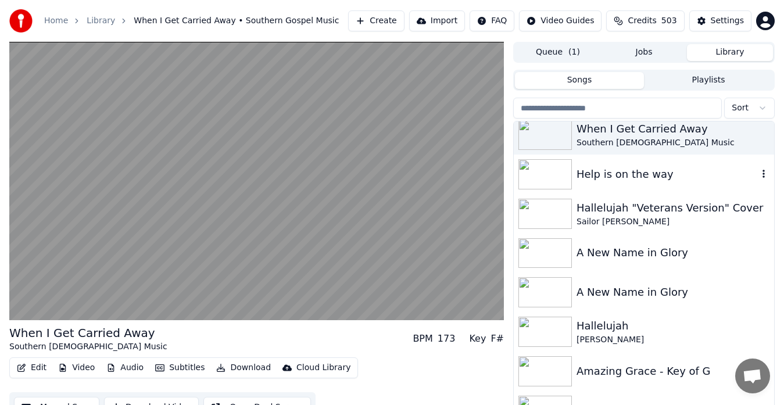
scroll to position [362, 0]
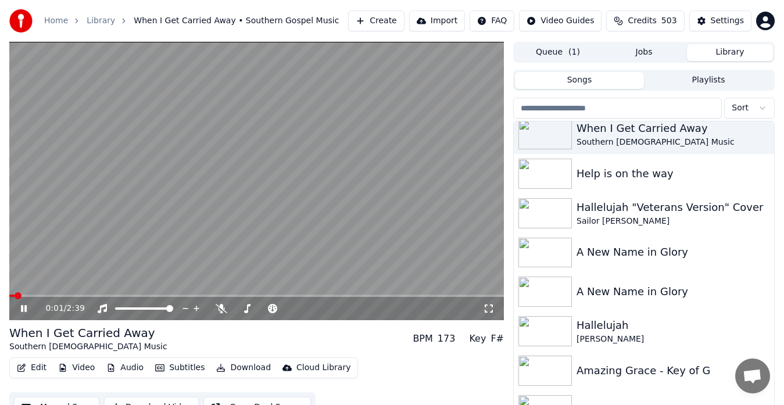
click at [424, 205] on video at bounding box center [256, 181] width 495 height 278
click at [460, 213] on video at bounding box center [256, 181] width 495 height 278
click at [245, 307] on icon at bounding box center [247, 308] width 12 height 9
click at [9, 295] on span at bounding box center [12, 295] width 7 height 7
click at [442, 249] on video at bounding box center [256, 181] width 495 height 278
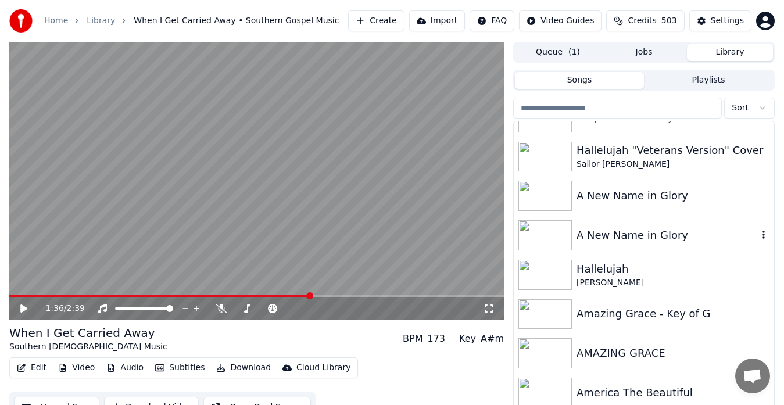
scroll to position [420, 0]
click at [547, 312] on img at bounding box center [544, 314] width 53 height 30
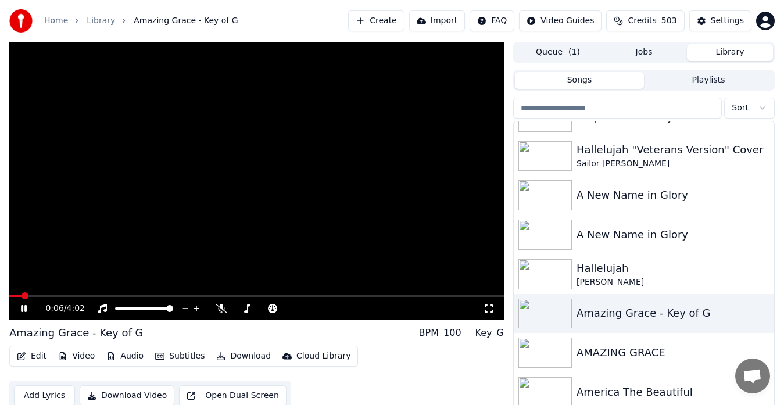
click at [440, 276] on video at bounding box center [256, 181] width 495 height 278
click at [545, 192] on img at bounding box center [544, 195] width 53 height 30
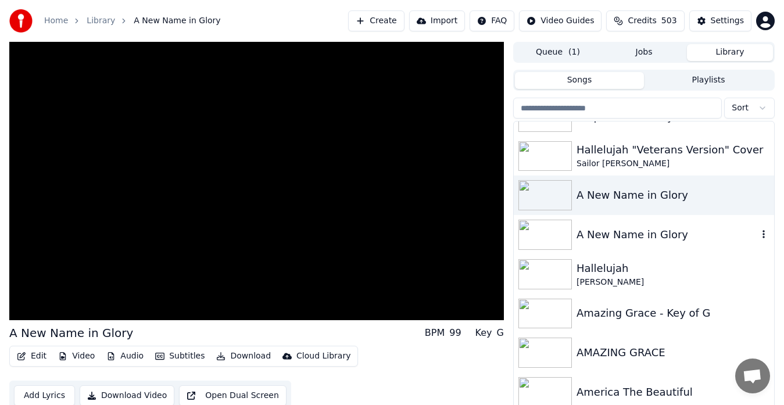
click at [546, 232] on img at bounding box center [544, 235] width 53 height 30
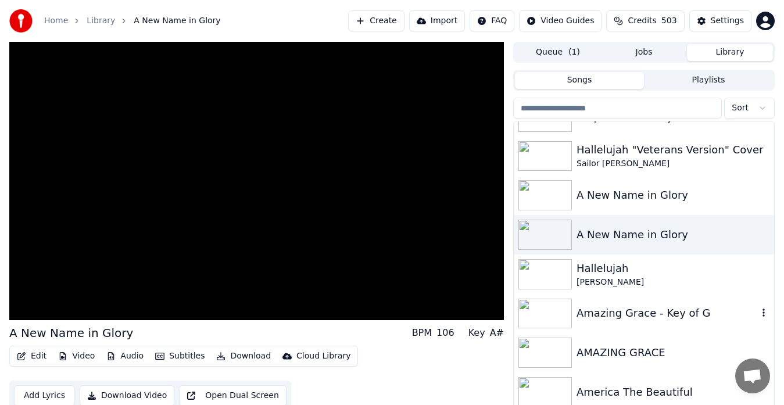
click at [548, 317] on img at bounding box center [544, 314] width 53 height 30
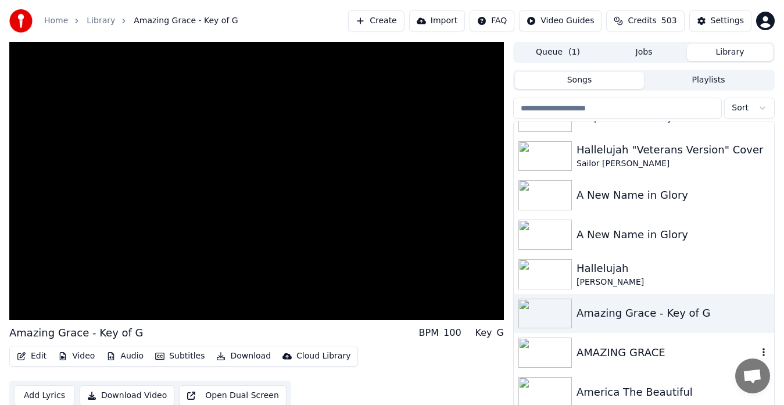
click at [538, 353] on img at bounding box center [544, 353] width 53 height 30
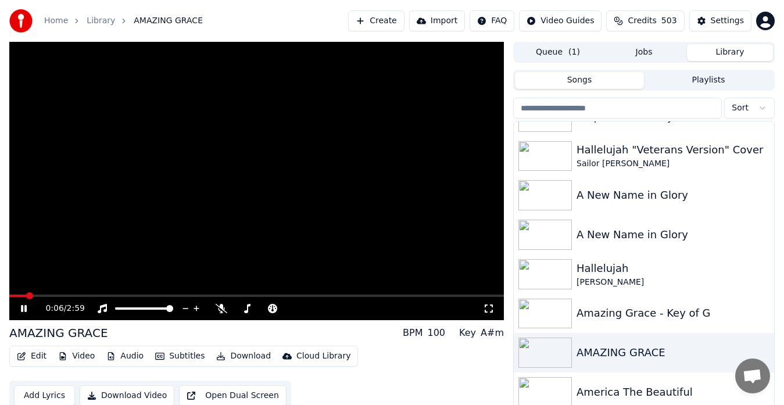
click at [456, 240] on video at bounding box center [256, 181] width 495 height 278
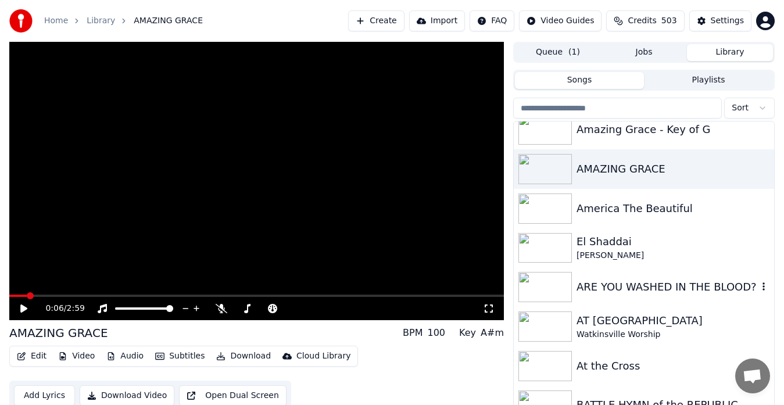
scroll to position [604, 0]
click at [537, 250] on img at bounding box center [544, 247] width 53 height 30
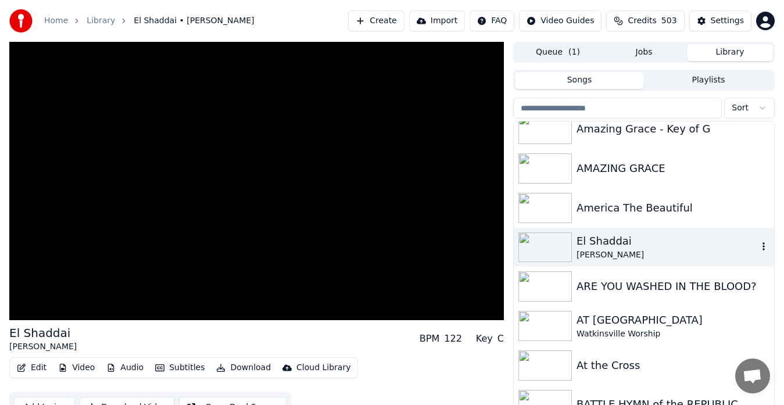
click at [537, 250] on img at bounding box center [544, 247] width 53 height 30
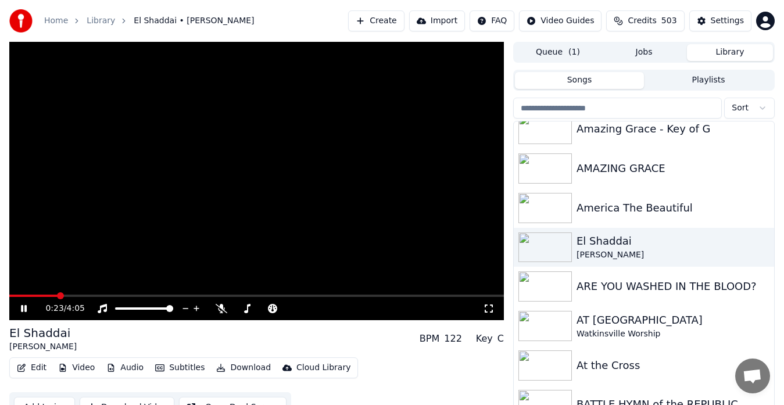
click at [397, 228] on video at bounding box center [256, 181] width 495 height 278
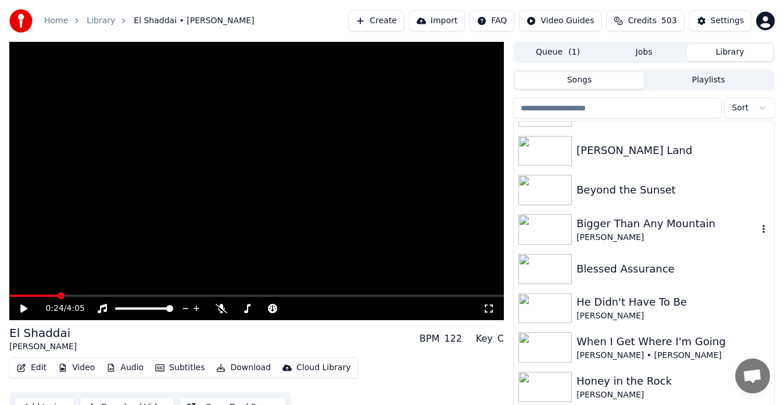
scroll to position [1019, 0]
click at [542, 187] on img at bounding box center [544, 189] width 53 height 30
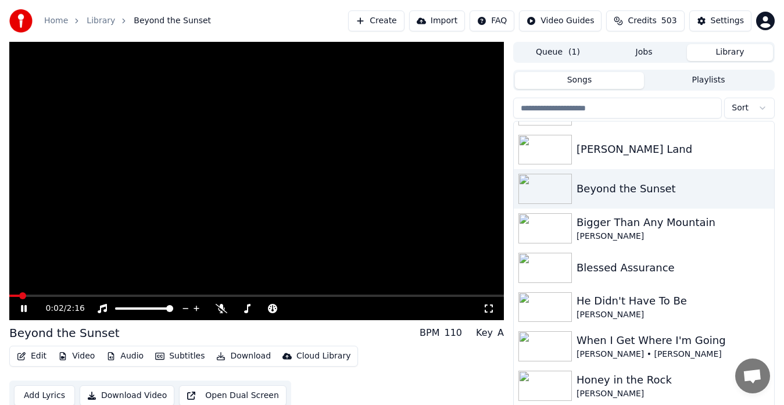
click at [402, 188] on video at bounding box center [256, 181] width 495 height 278
click at [545, 231] on img at bounding box center [544, 228] width 53 height 30
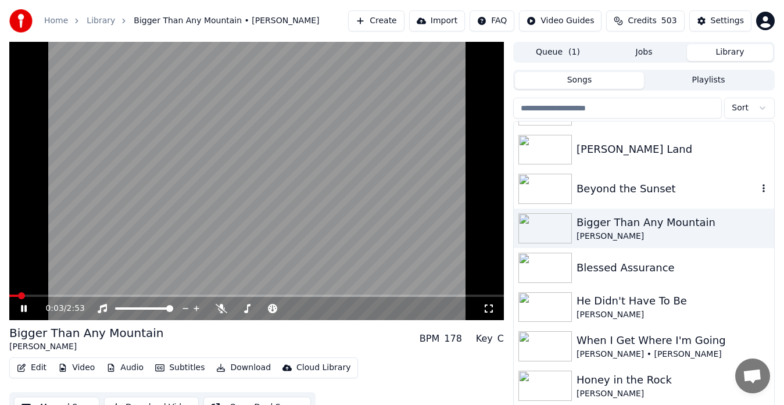
click at [549, 188] on img at bounding box center [544, 189] width 53 height 30
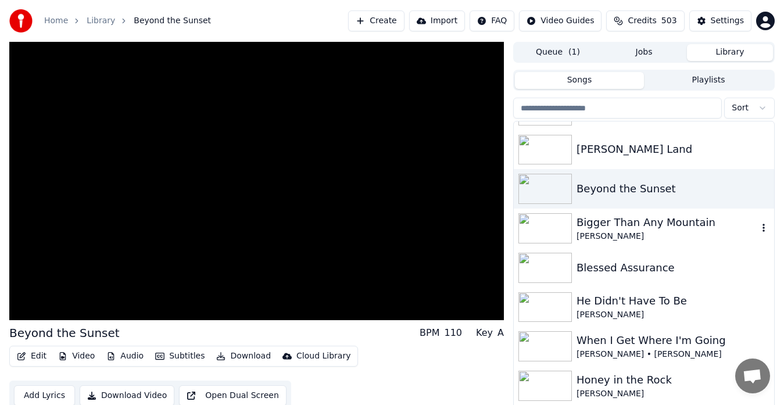
click at [547, 225] on img at bounding box center [544, 228] width 53 height 30
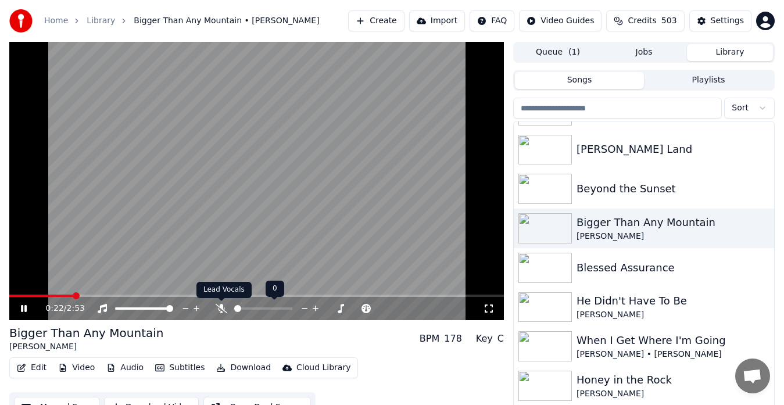
click at [220, 309] on icon at bounding box center [222, 308] width 12 height 9
click at [295, 217] on video at bounding box center [256, 181] width 495 height 278
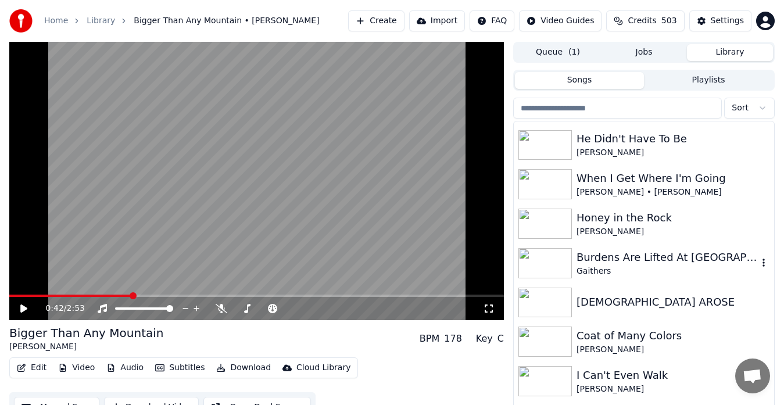
scroll to position [1182, 0]
click at [636, 277] on div "Burdens Are Lifted At Calvary Gaithers" at bounding box center [644, 263] width 260 height 40
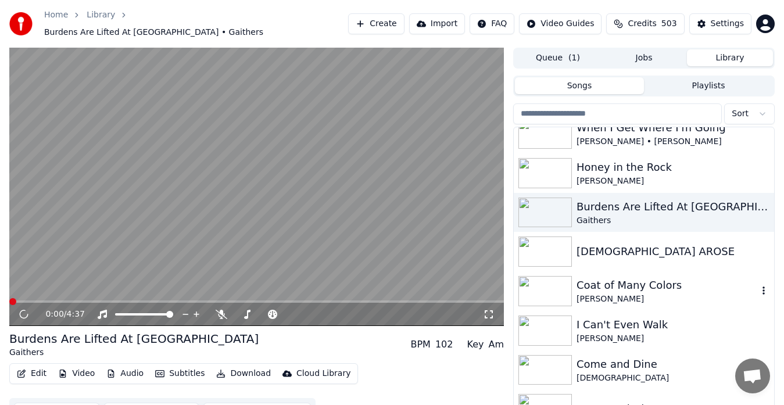
scroll to position [1241, 0]
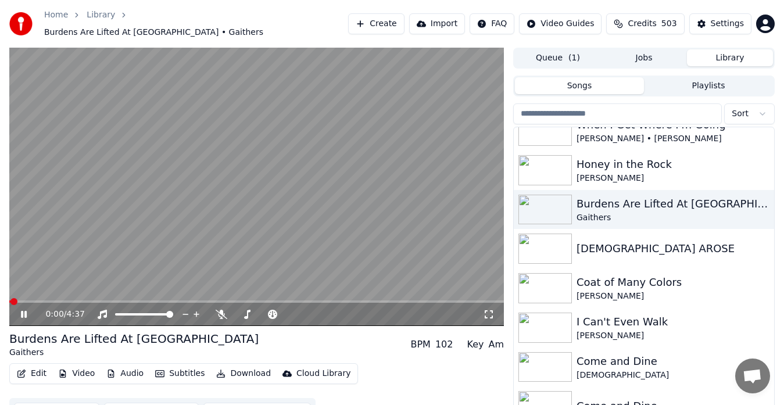
click at [242, 184] on video at bounding box center [256, 187] width 495 height 278
click at [401, 188] on video at bounding box center [256, 187] width 495 height 278
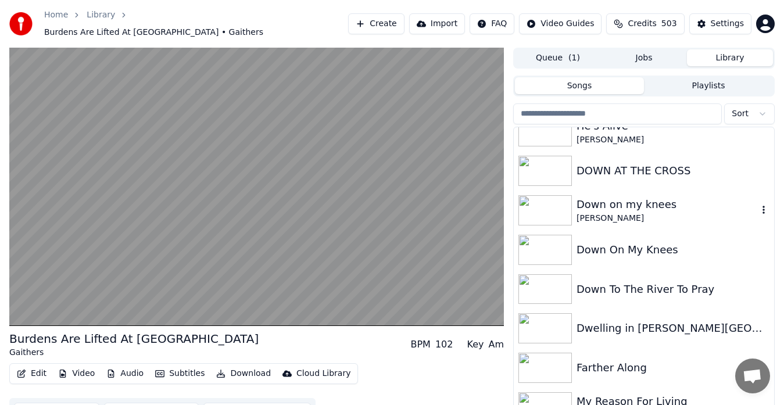
scroll to position [1650, 0]
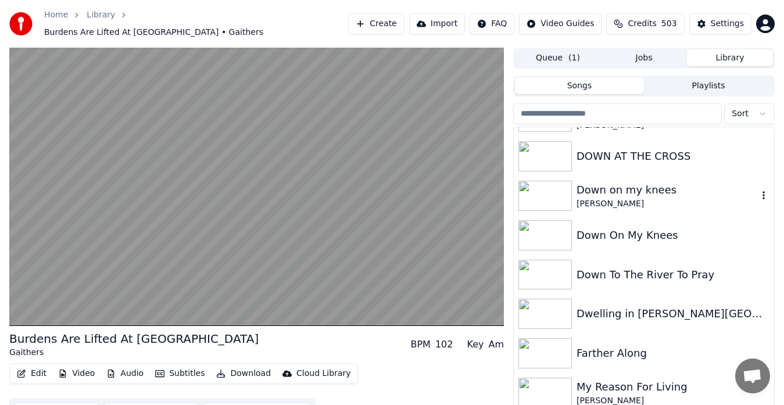
click at [552, 189] on img at bounding box center [544, 196] width 53 height 30
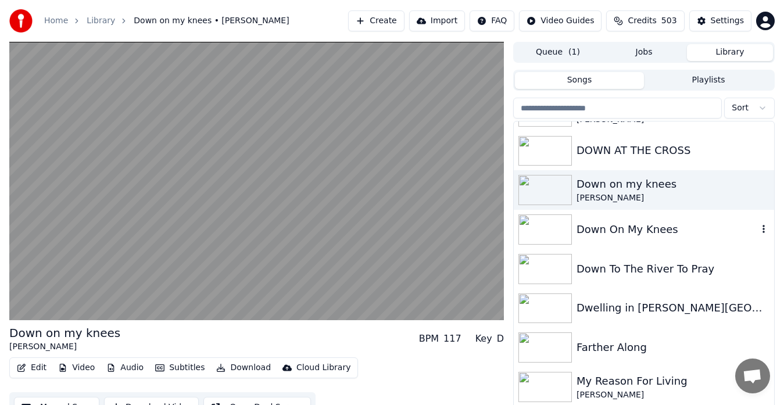
click at [547, 224] on img at bounding box center [544, 229] width 53 height 30
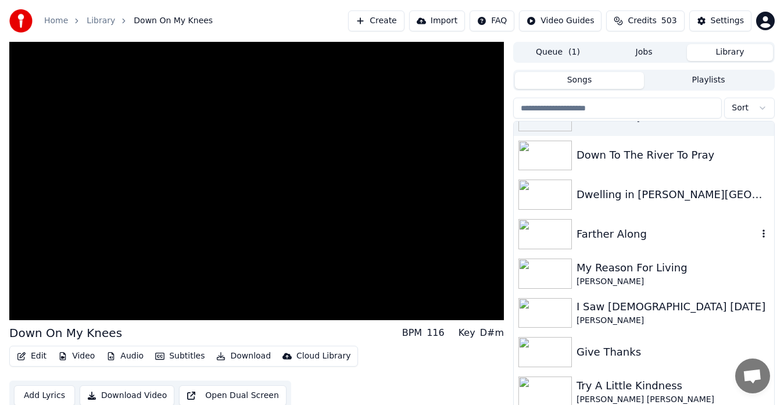
scroll to position [1771, 0]
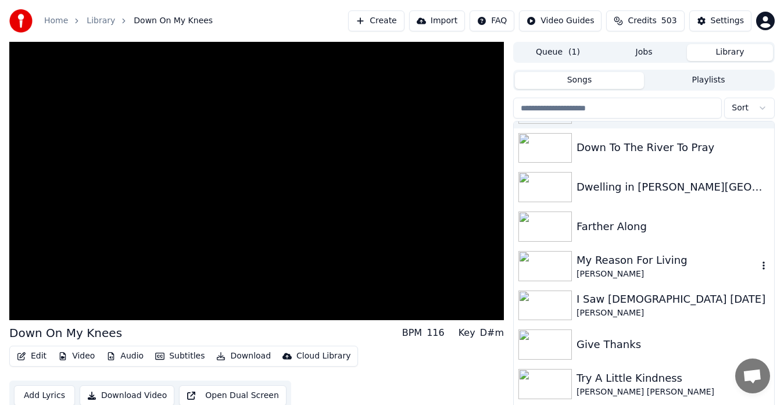
click at [545, 267] on img at bounding box center [544, 266] width 53 height 30
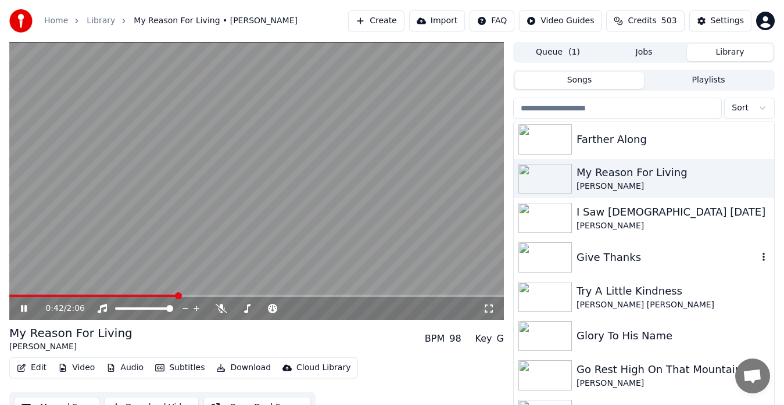
scroll to position [1875, 0]
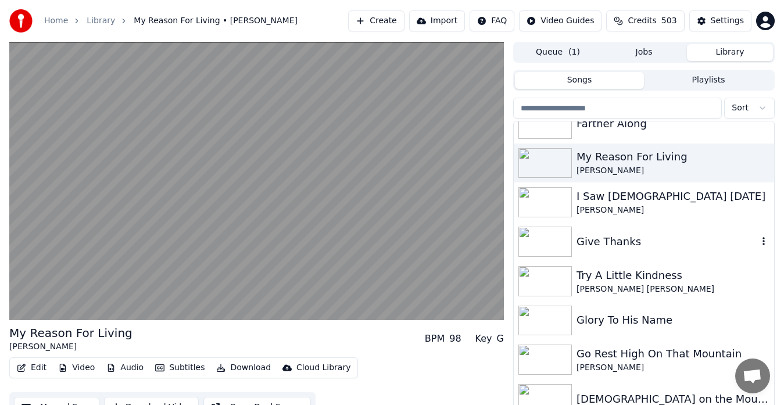
click at [536, 238] on img at bounding box center [544, 242] width 53 height 30
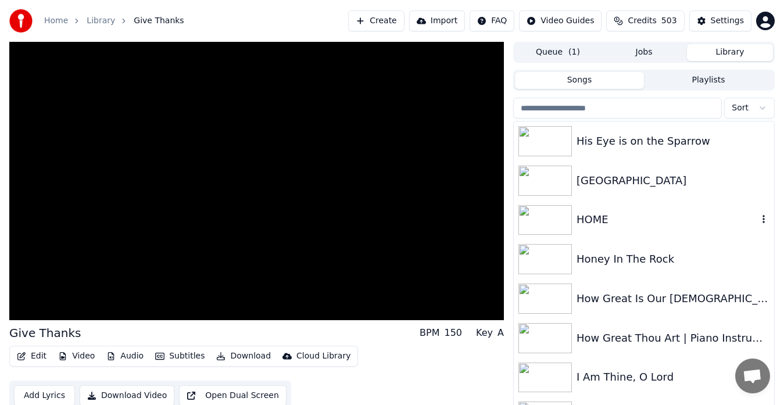
scroll to position [3045, 0]
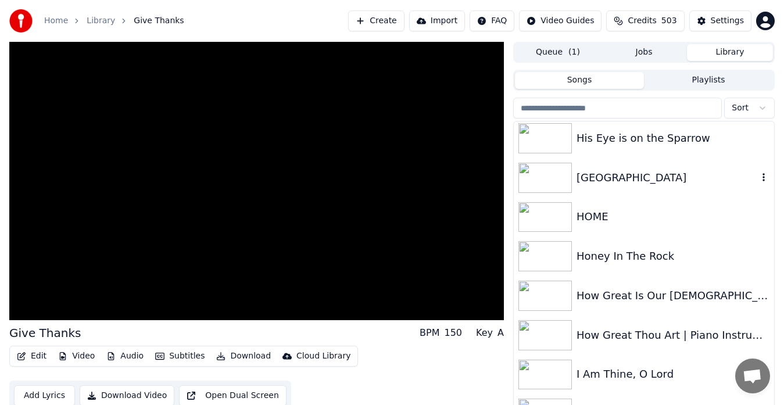
click at [536, 176] on img at bounding box center [544, 178] width 53 height 30
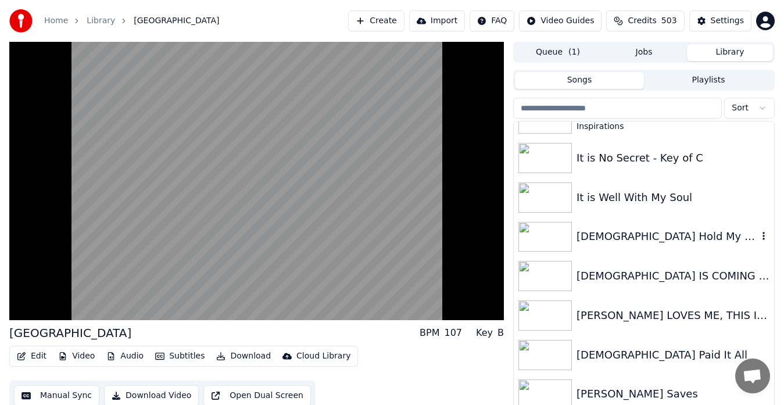
scroll to position [4049, 0]
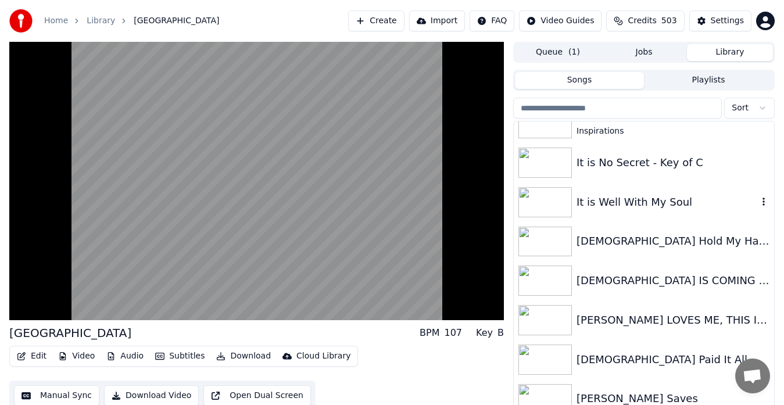
click at [536, 199] on img at bounding box center [544, 202] width 53 height 30
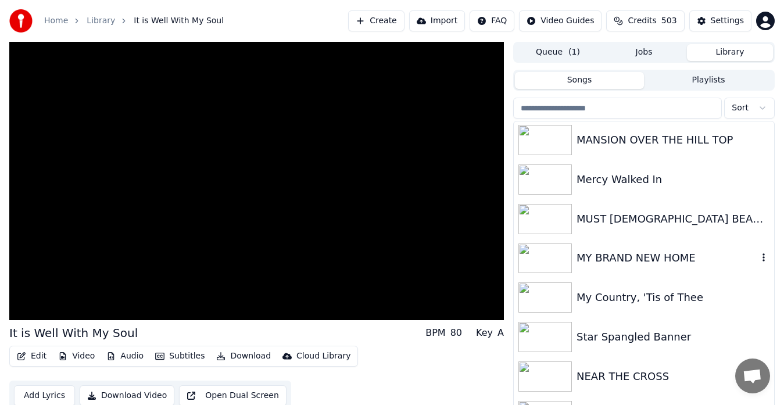
scroll to position [5101, 0]
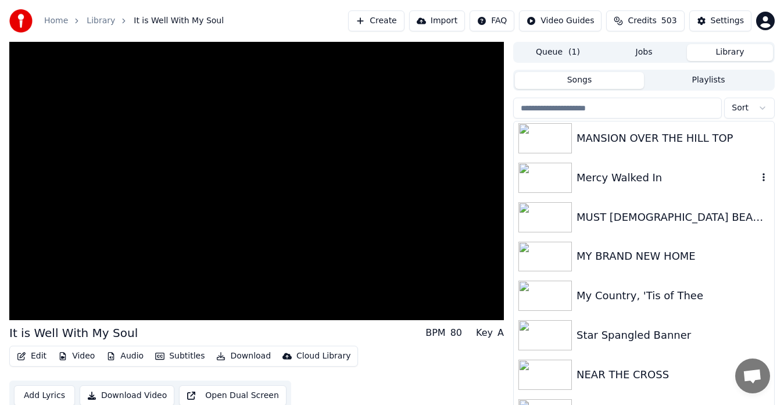
click at [545, 173] on img at bounding box center [544, 178] width 53 height 30
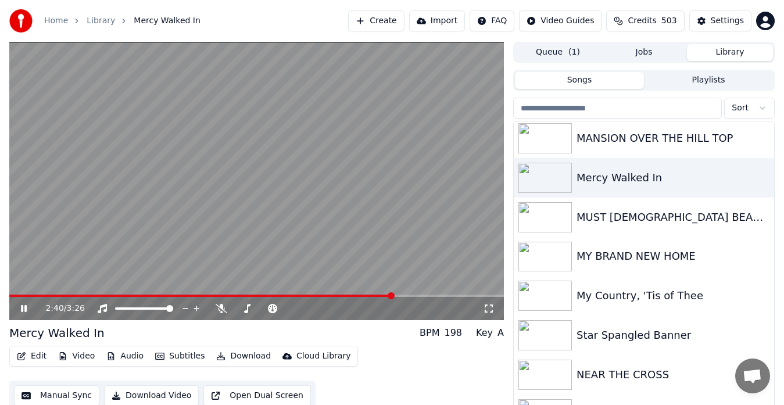
click at [380, 174] on video at bounding box center [256, 181] width 495 height 278
click at [400, 272] on video at bounding box center [256, 181] width 495 height 278
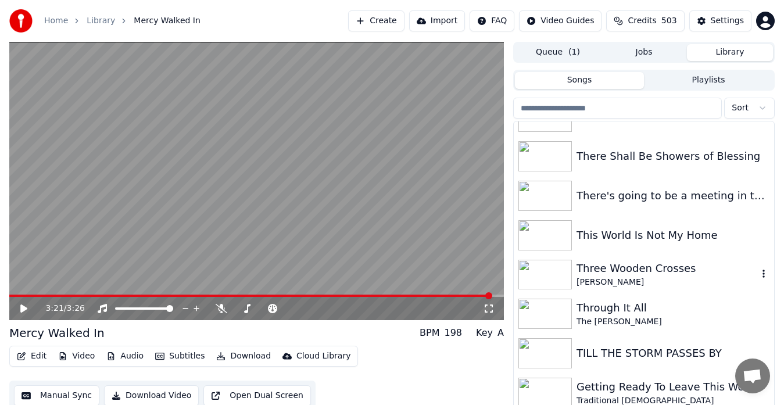
scroll to position [7178, 0]
click at [541, 274] on img at bounding box center [544, 274] width 53 height 30
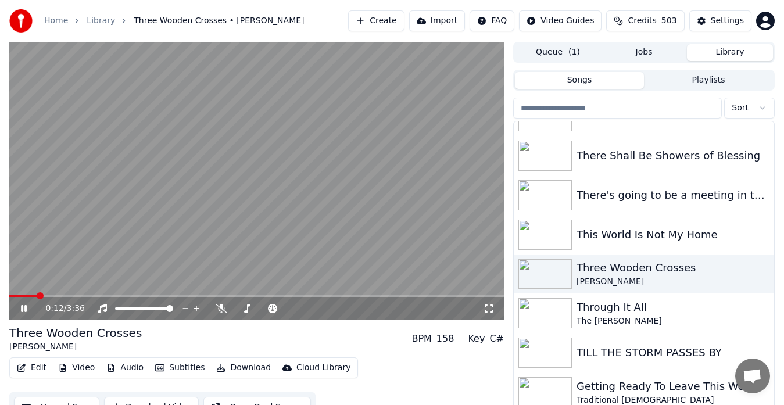
click at [342, 284] on video at bounding box center [256, 181] width 495 height 278
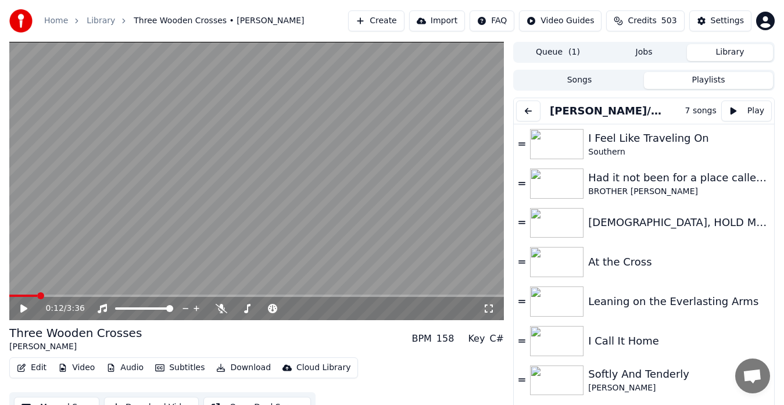
click at [697, 77] on button "Playlists" at bounding box center [708, 80] width 129 height 17
click at [667, 145] on div "I Feel Like Traveling On" at bounding box center [673, 138] width 170 height 16
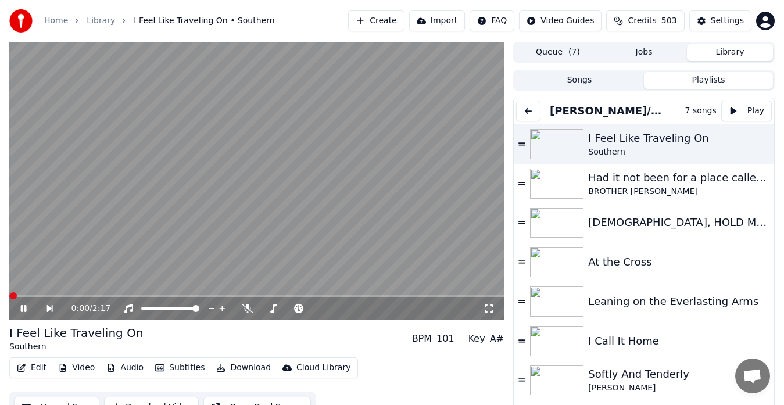
click at [415, 201] on video at bounding box center [256, 181] width 495 height 278
click at [355, 306] on icon at bounding box center [356, 309] width 11 height 12
click at [488, 305] on icon at bounding box center [489, 308] width 12 height 9
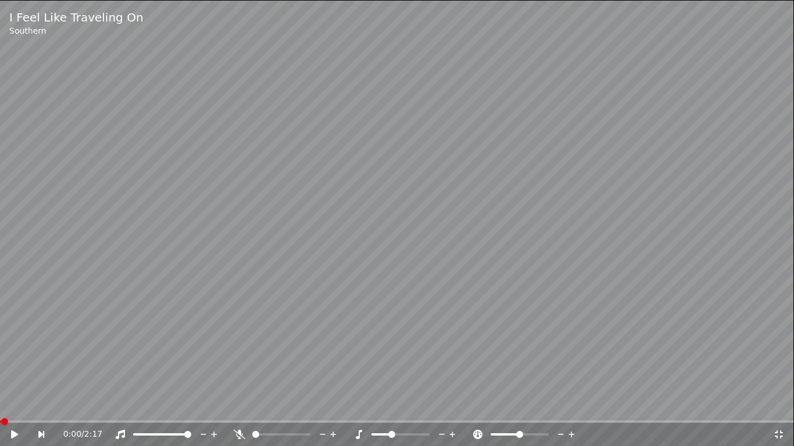
click at [780, 405] on icon at bounding box center [779, 435] width 8 height 8
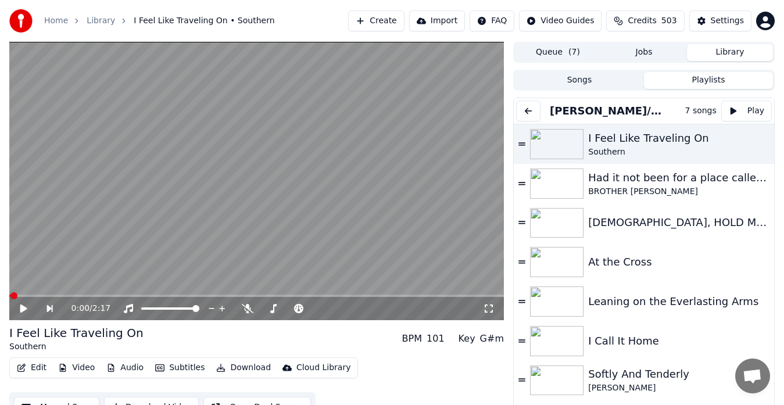
click at [490, 305] on icon at bounding box center [489, 308] width 12 height 9
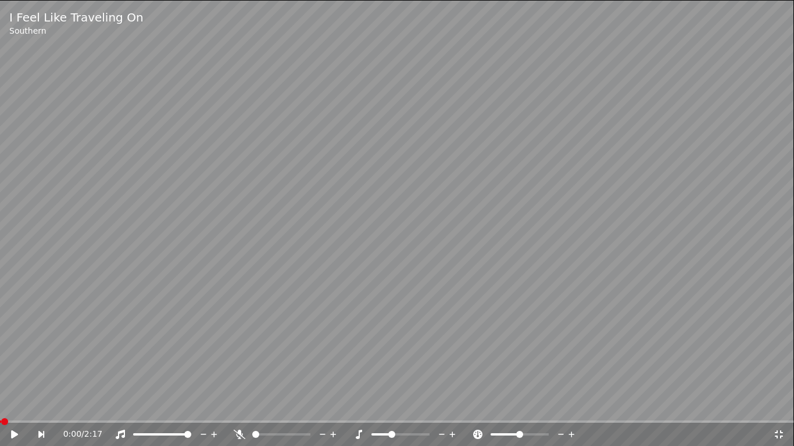
click at [490, 318] on video at bounding box center [397, 223] width 794 height 446
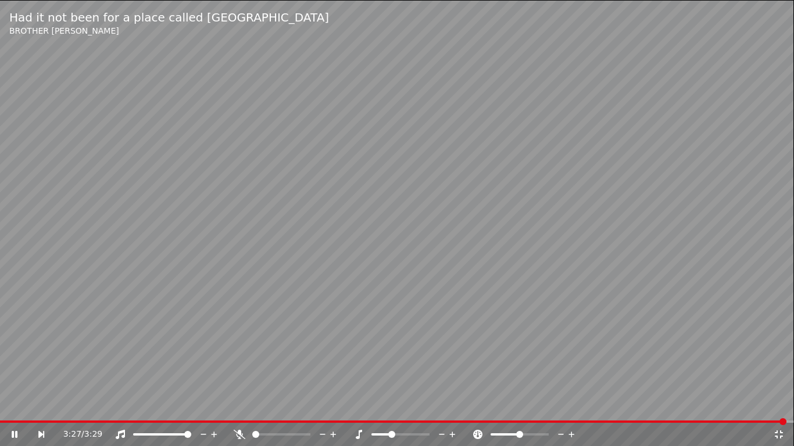
click at [781, 405] on icon at bounding box center [779, 435] width 8 height 8
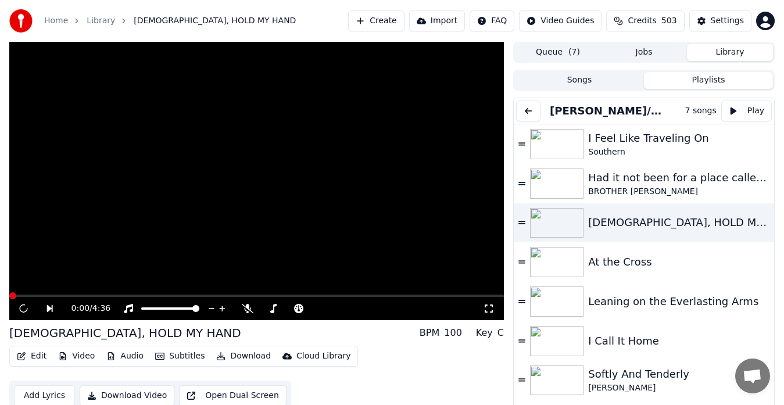
click at [416, 277] on video at bounding box center [256, 181] width 495 height 278
click at [272, 309] on icon at bounding box center [273, 308] width 12 height 9
click at [366, 311] on icon at bounding box center [367, 309] width 11 height 12
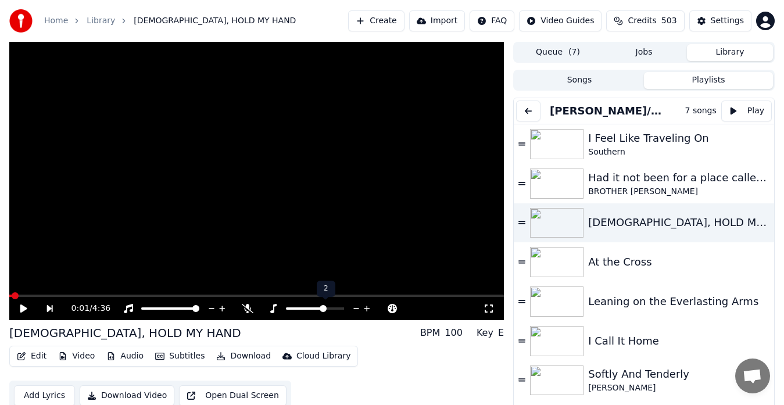
click at [366, 311] on icon at bounding box center [367, 309] width 11 height 12
click at [486, 307] on icon at bounding box center [489, 308] width 12 height 9
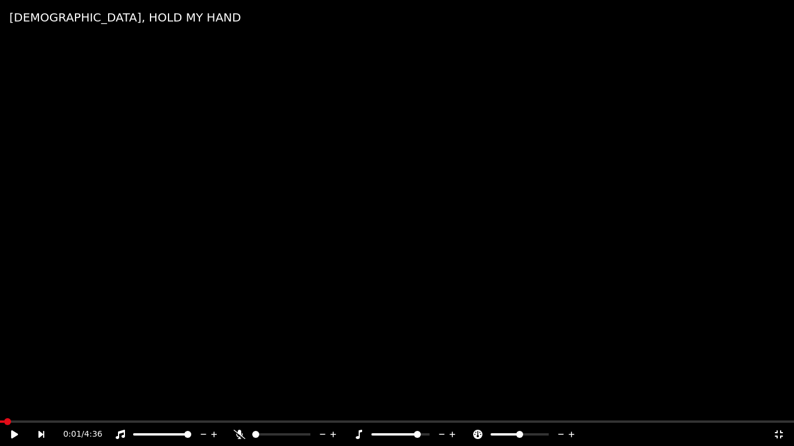
click at [553, 248] on video at bounding box center [397, 223] width 794 height 446
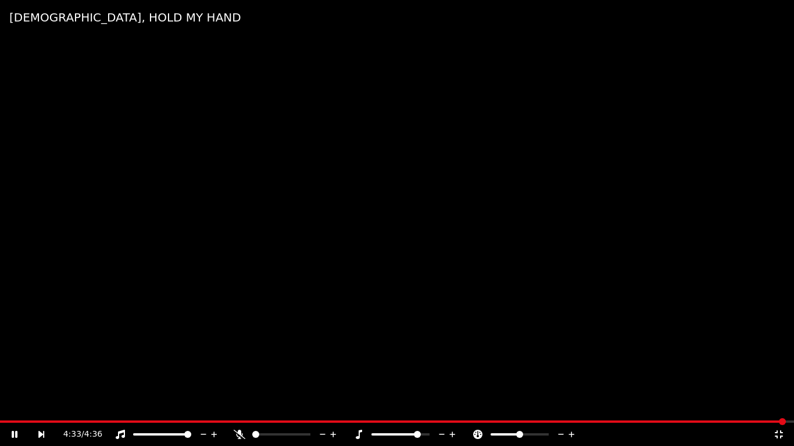
click at [782, 405] on icon at bounding box center [779, 435] width 8 height 8
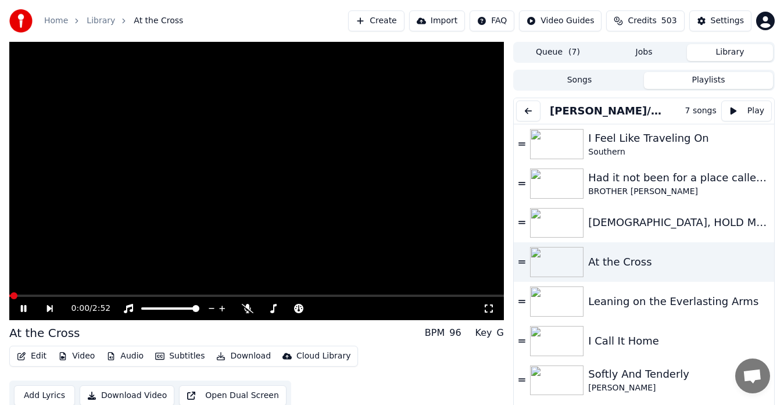
click at [391, 225] on video at bounding box center [256, 181] width 495 height 278
click at [354, 308] on icon at bounding box center [356, 308] width 6 height 1
click at [488, 307] on icon at bounding box center [489, 308] width 12 height 9
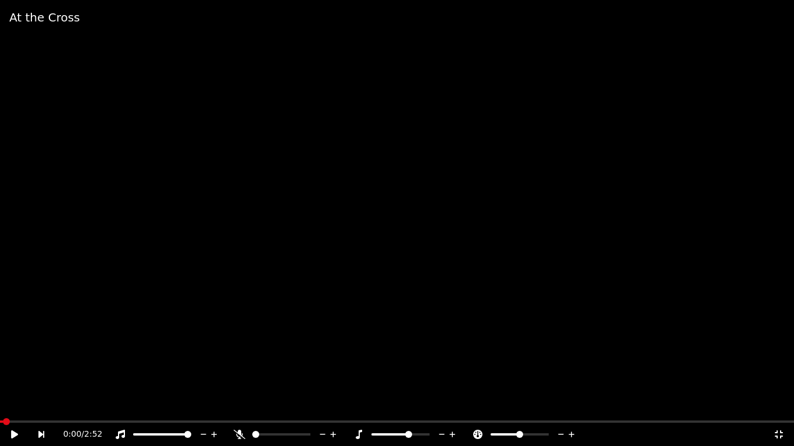
click at [432, 192] on video at bounding box center [397, 223] width 794 height 446
click at [598, 399] on video at bounding box center [397, 223] width 794 height 446
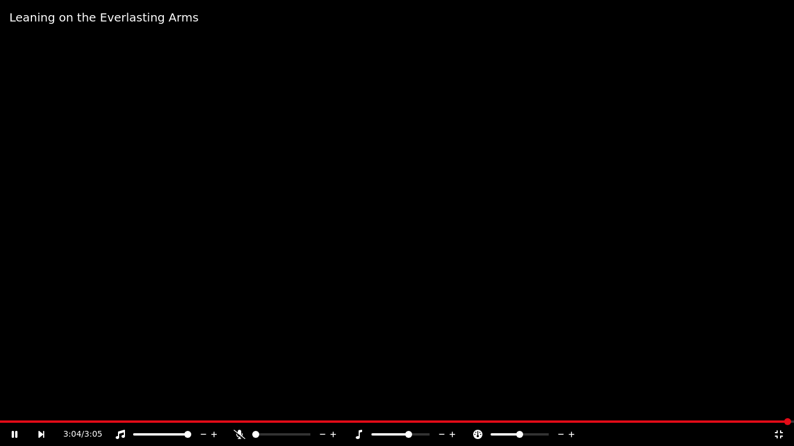
click at [658, 284] on video at bounding box center [397, 223] width 794 height 446
click at [778, 405] on icon at bounding box center [779, 435] width 8 height 8
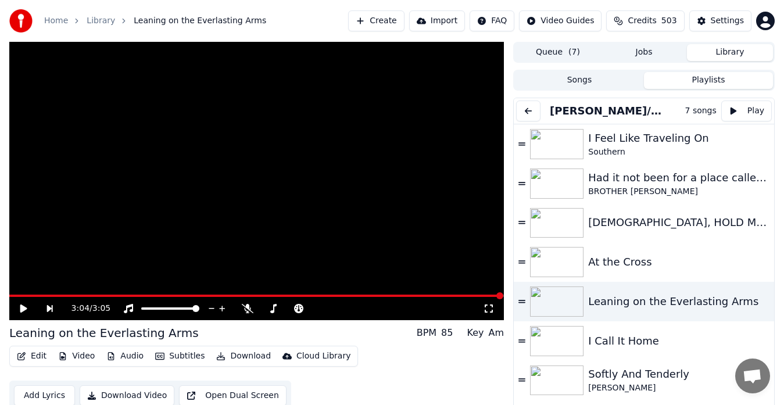
click at [406, 244] on video at bounding box center [256, 181] width 495 height 278
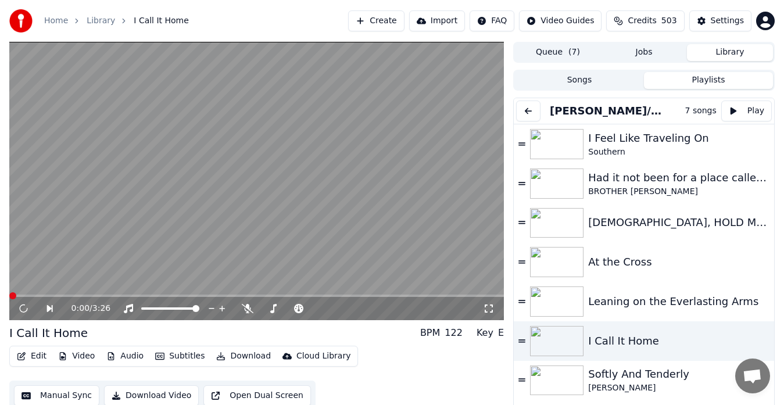
click at [406, 244] on video at bounding box center [256, 181] width 495 height 278
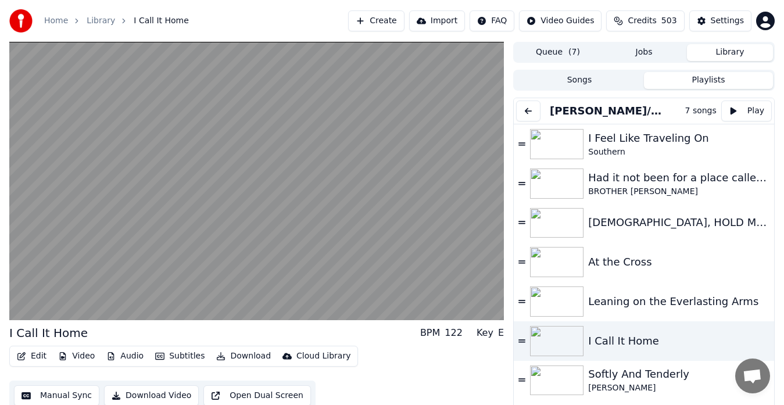
click at [406, 244] on video at bounding box center [256, 181] width 495 height 278
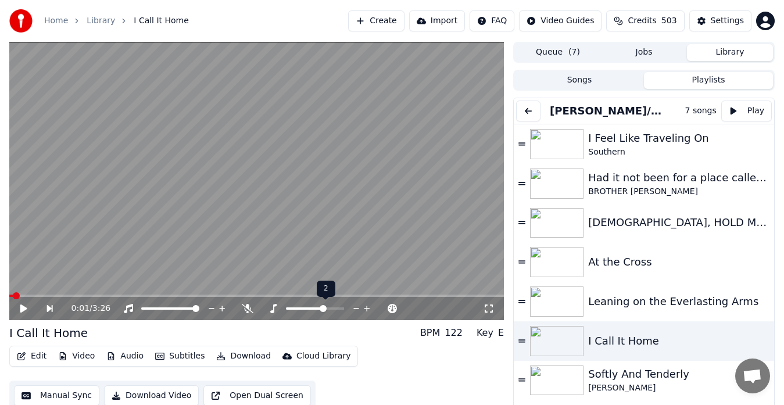
click at [366, 307] on icon at bounding box center [367, 309] width 11 height 12
click at [488, 307] on icon at bounding box center [489, 308] width 12 height 9
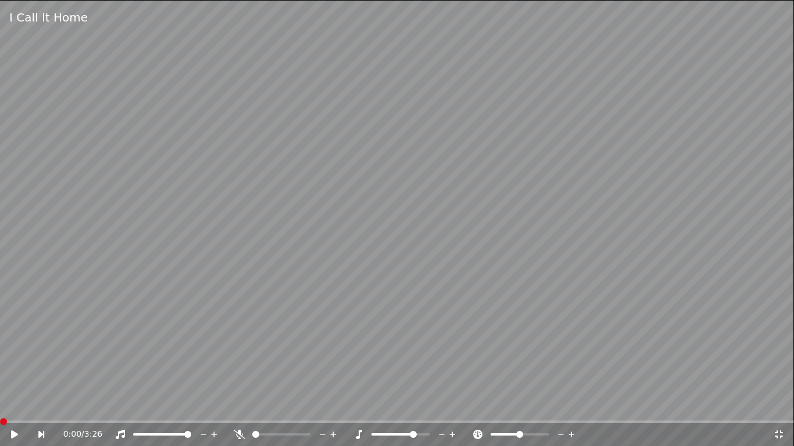
click at [0, 405] on span at bounding box center [3, 421] width 7 height 7
click at [238, 333] on video at bounding box center [397, 223] width 794 height 446
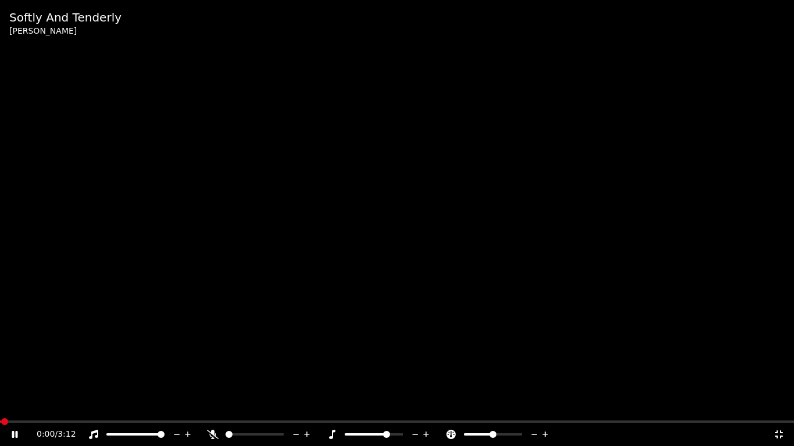
click at [543, 340] on video at bounding box center [397, 223] width 794 height 446
click at [331, 405] on icon at bounding box center [332, 434] width 12 height 9
click at [413, 405] on icon at bounding box center [415, 435] width 11 height 12
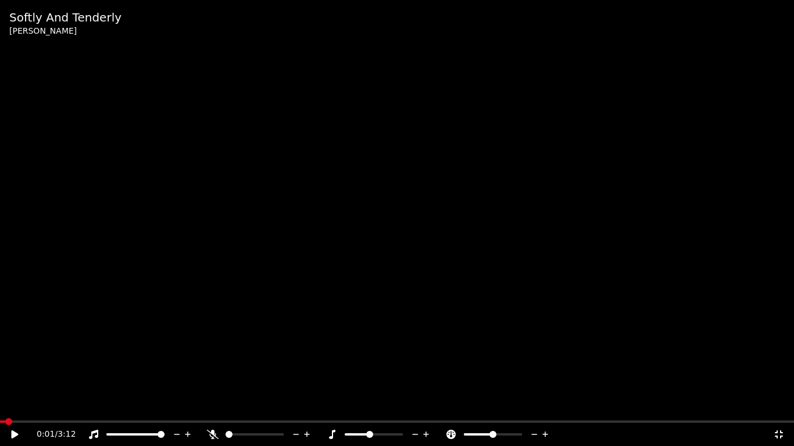
click at [781, 405] on icon at bounding box center [779, 435] width 8 height 8
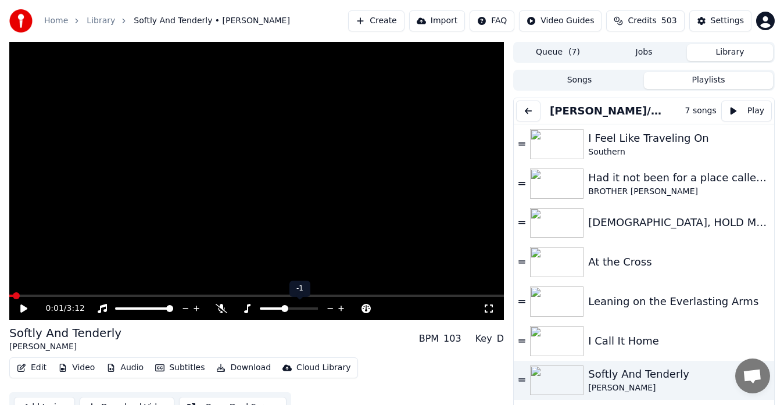
click at [330, 307] on icon at bounding box center [330, 309] width 11 height 12
click at [491, 309] on icon at bounding box center [489, 308] width 12 height 9
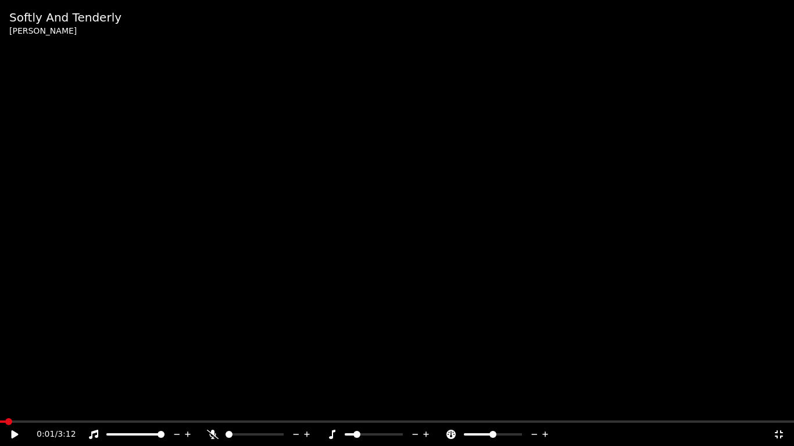
click at [386, 253] on video at bounding box center [397, 223] width 794 height 446
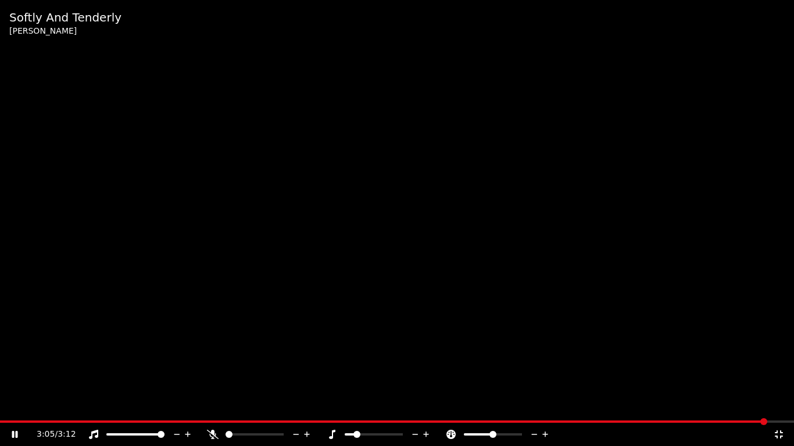
drag, startPoint x: 756, startPoint y: 418, endPoint x: 345, endPoint y: 396, distance: 412.0
click at [345, 396] on video at bounding box center [397, 223] width 794 height 446
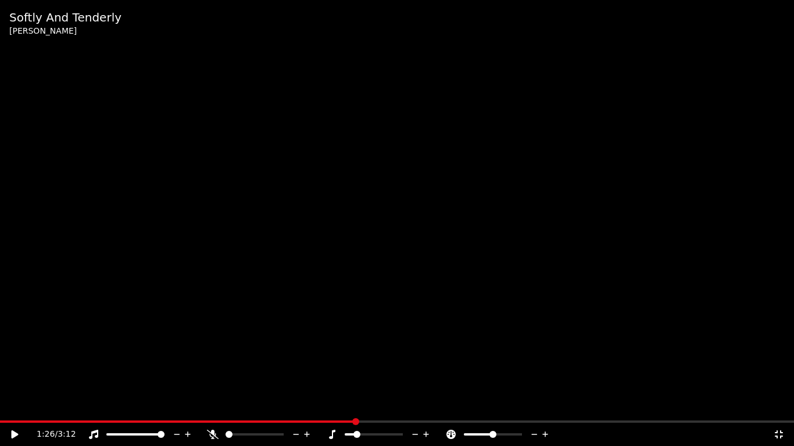
click at [357, 405] on span at bounding box center [355, 421] width 7 height 7
click at [450, 285] on video at bounding box center [397, 223] width 794 height 446
click at [781, 405] on icon at bounding box center [779, 434] width 12 height 9
